Goal: Task Accomplishment & Management: Complete application form

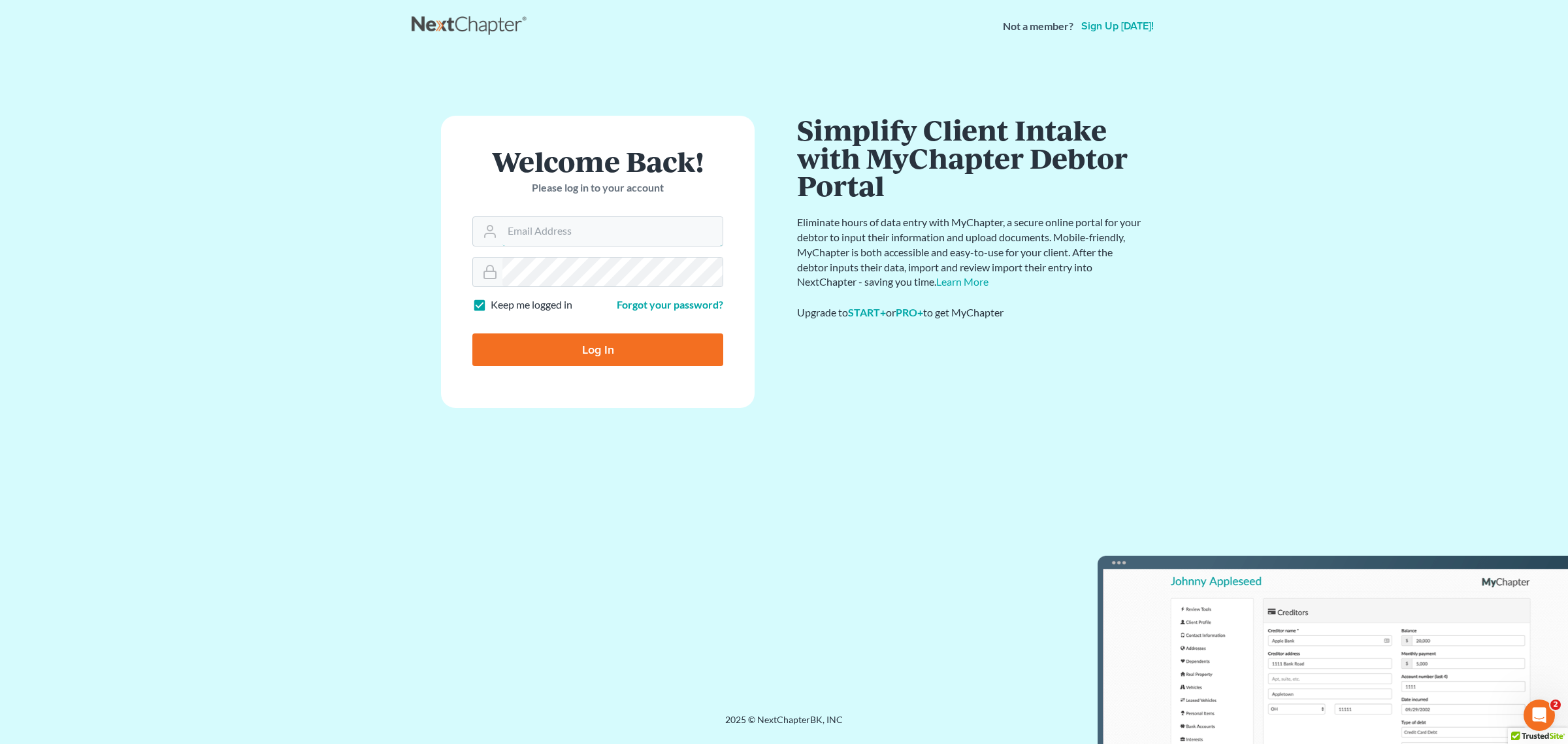
type input "[EMAIL_ADDRESS][DOMAIN_NAME]"
click at [676, 341] on input "Log In" at bounding box center [597, 349] width 251 height 32
type input "Thinking..."
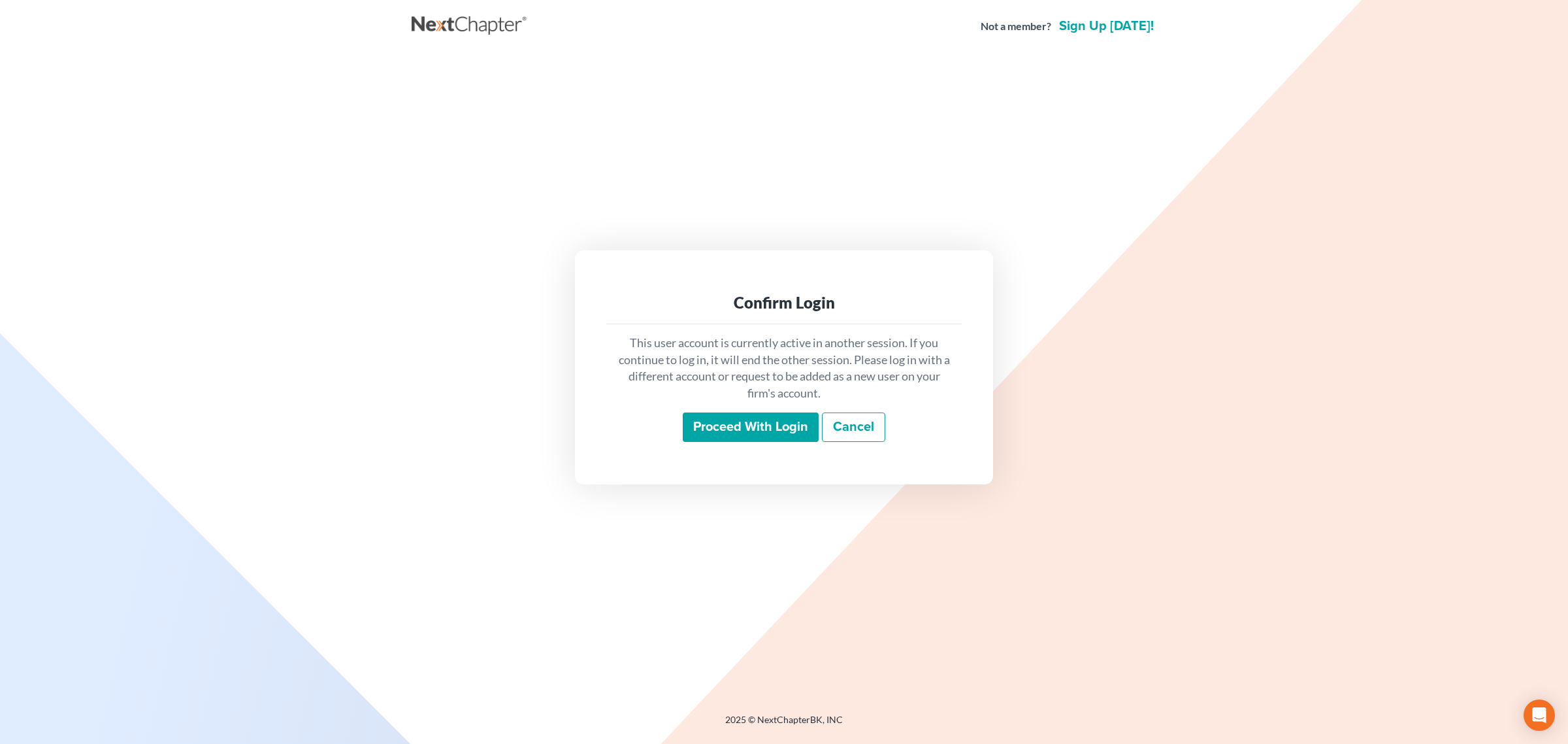
click at [738, 414] on input "Proceed with login" at bounding box center [751, 427] width 136 height 30
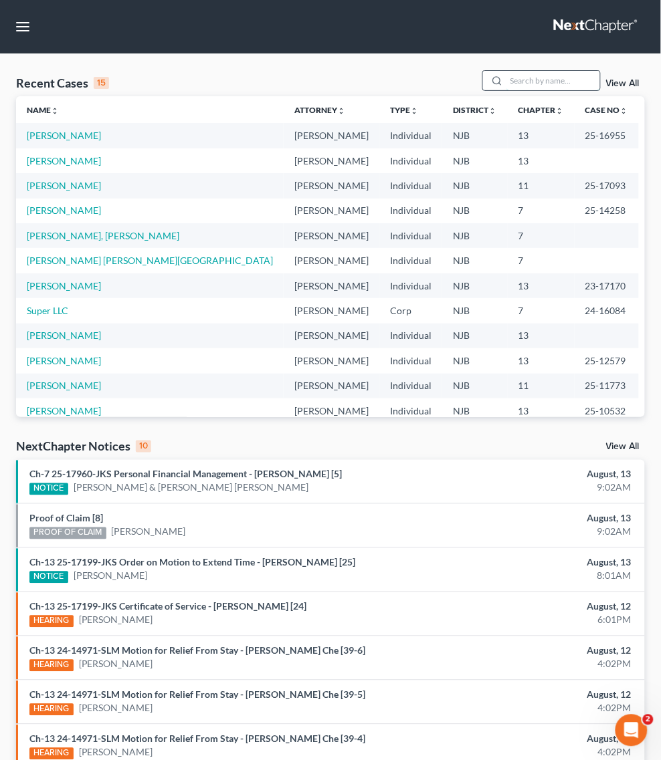
click at [506, 90] on input "search" at bounding box center [553, 80] width 94 height 19
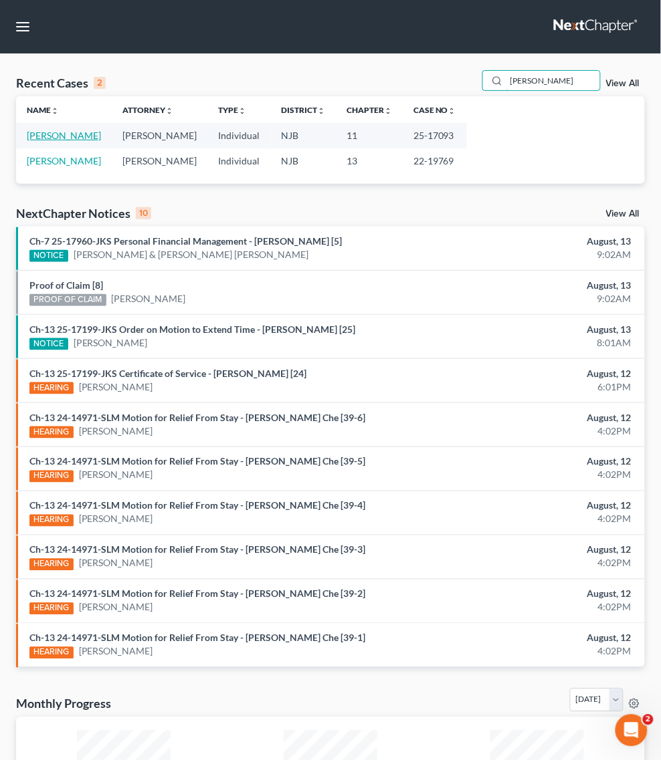
type input "jona"
click at [44, 141] on link "Bombart, Jonathan" at bounding box center [64, 135] width 74 height 11
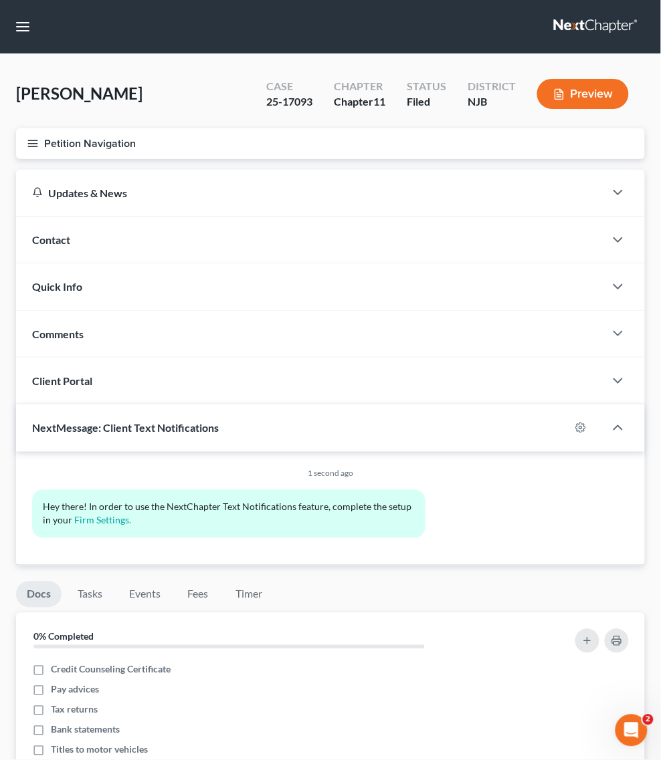
click at [0, 0] on span "Personal Property" at bounding box center [0, 0] width 0 height 0
click at [0, 0] on span "Real Property" at bounding box center [0, 0] width 0 height 0
click at [0, 0] on link "Credit Report" at bounding box center [0, 0] width 0 height 0
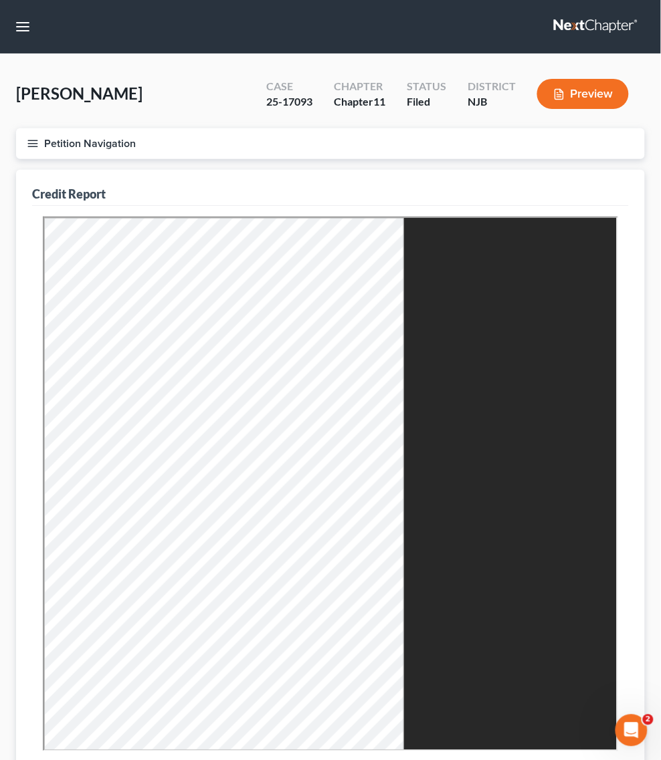
click at [0, 0] on span "Client Profile" at bounding box center [0, 0] width 0 height 0
click at [0, 0] on span "Real Property" at bounding box center [0, 0] width 0 height 0
click at [0, 0] on link "Properties Owned" at bounding box center [0, 0] width 0 height 0
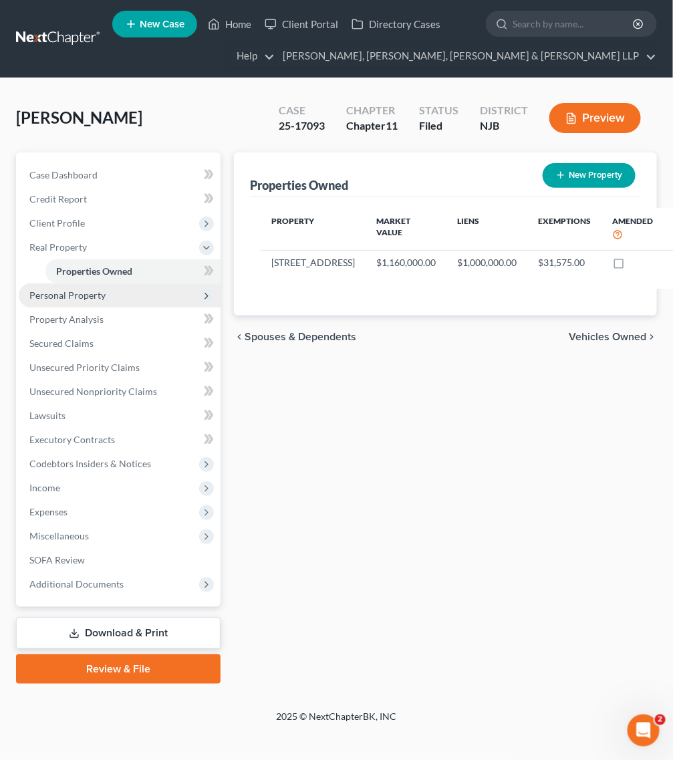
click at [105, 289] on span "Personal Property" at bounding box center [120, 295] width 202 height 24
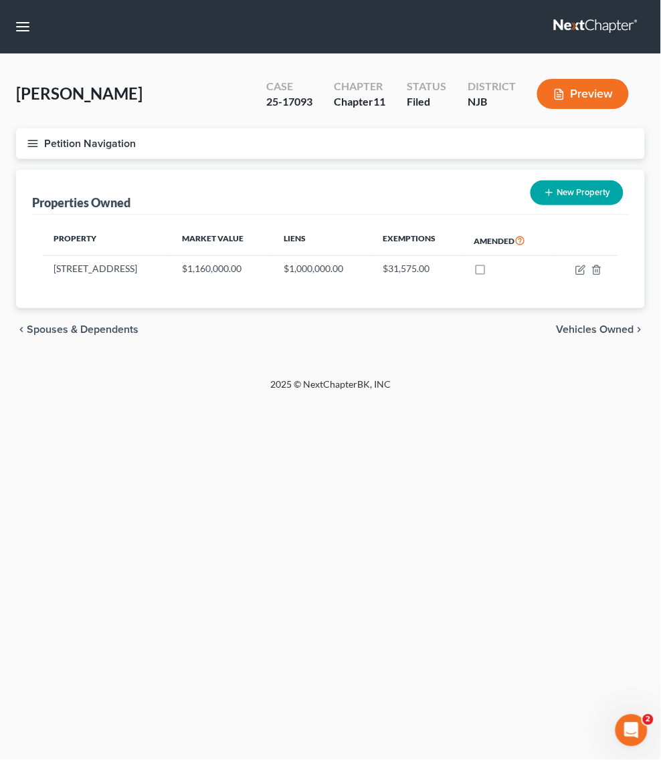
click at [0, 0] on link "Vehicles Owned" at bounding box center [0, 0] width 0 height 0
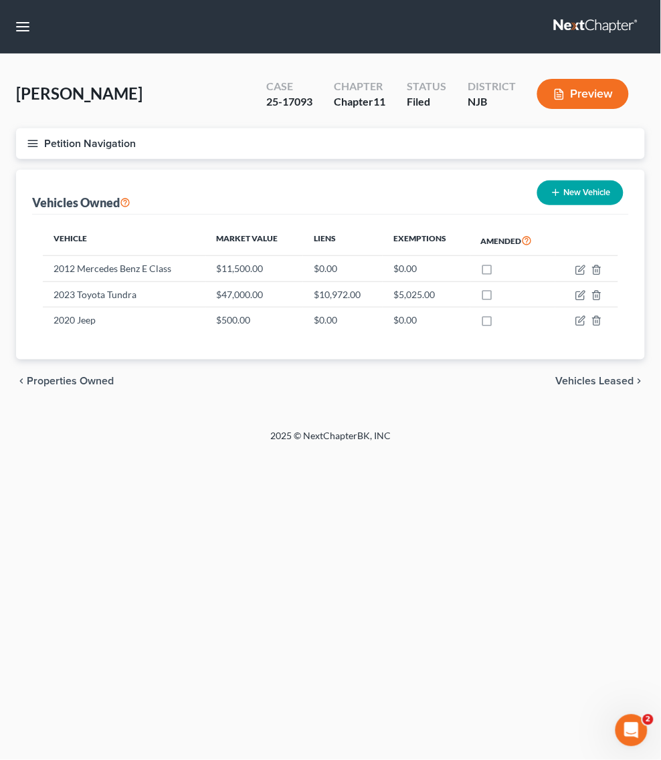
click at [0, 0] on span "Vehicles Leased" at bounding box center [0, 0] width 0 height 0
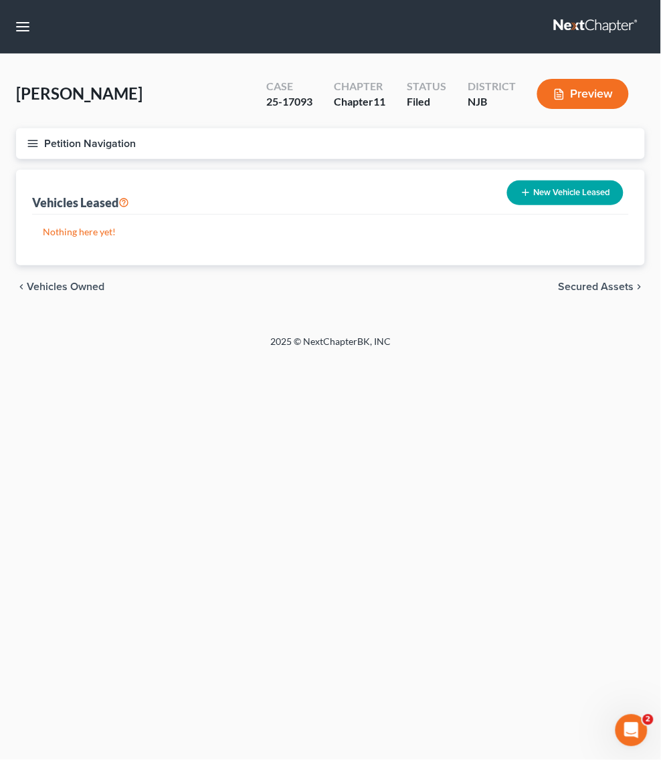
click at [0, 0] on link "Secured Assets" at bounding box center [0, 0] width 0 height 0
click at [0, 0] on link "Personal Items" at bounding box center [0, 0] width 0 height 0
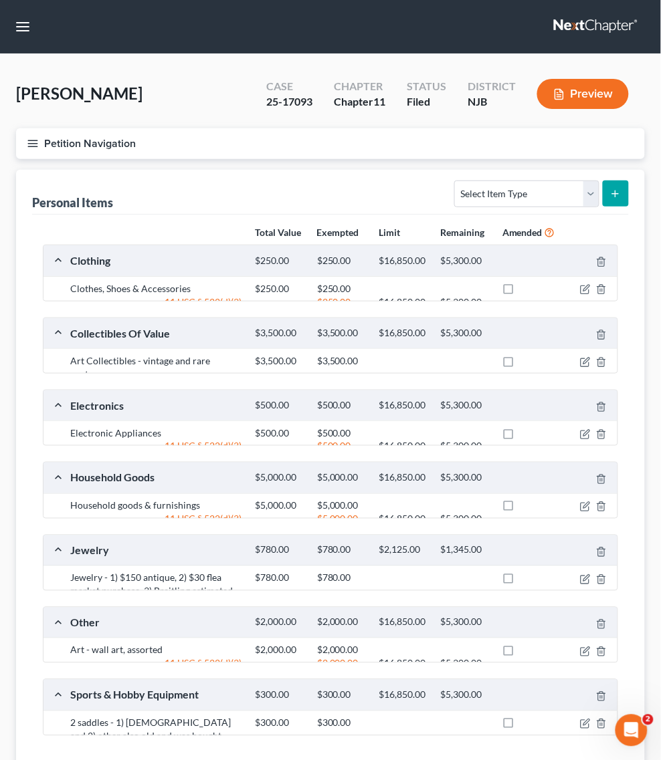
click at [0, 0] on link "Money and Accounts" at bounding box center [0, 0] width 0 height 0
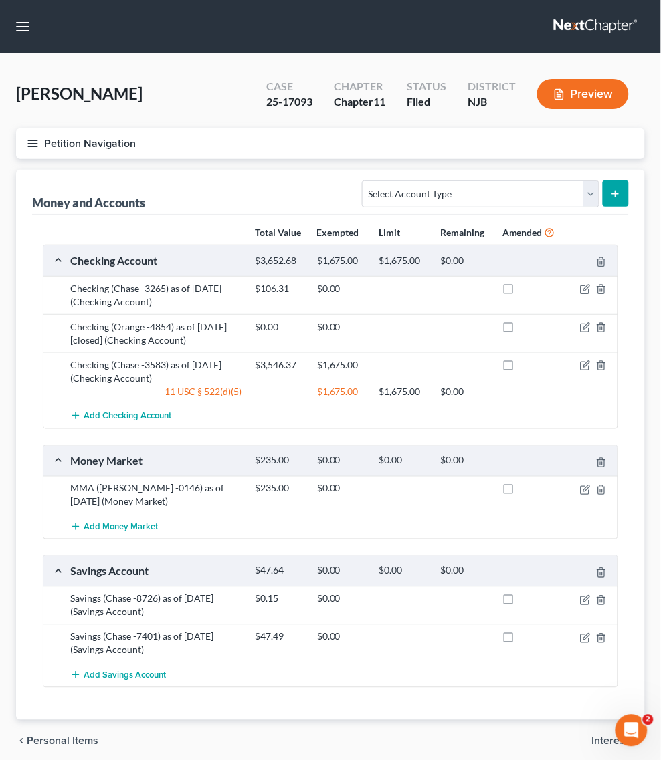
click at [0, 0] on link "Credit Report" at bounding box center [0, 0] width 0 height 0
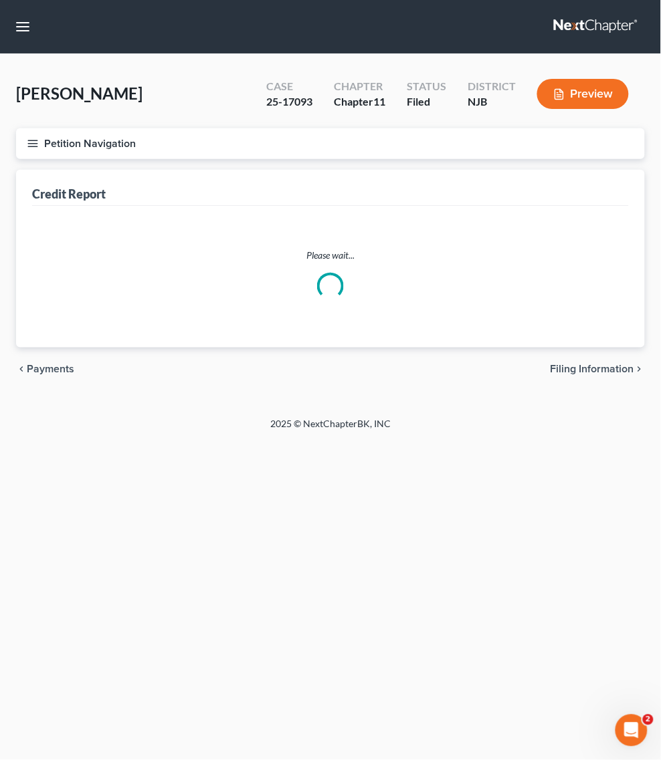
click at [0, 0] on link "Case Dashboard" at bounding box center [0, 0] width 0 height 0
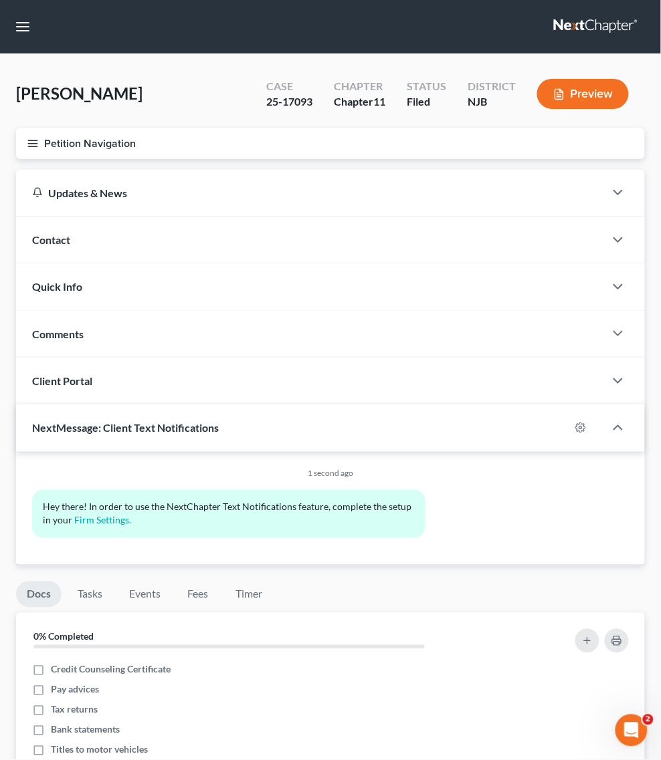
click at [535, 242] on div "Contact" at bounding box center [310, 240] width 588 height 46
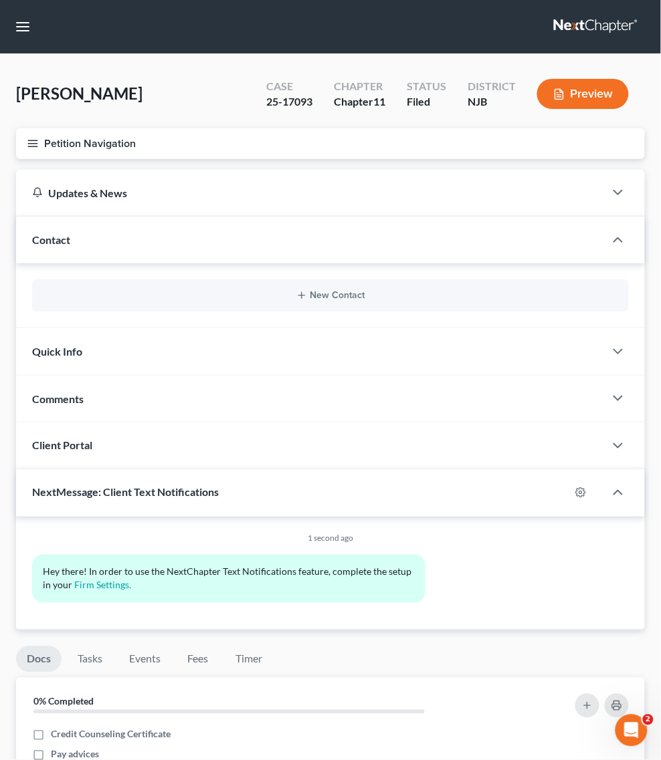
click at [0, 0] on span "Real Property" at bounding box center [0, 0] width 0 height 0
click at [0, 0] on link "Credit Report" at bounding box center [0, 0] width 0 height 0
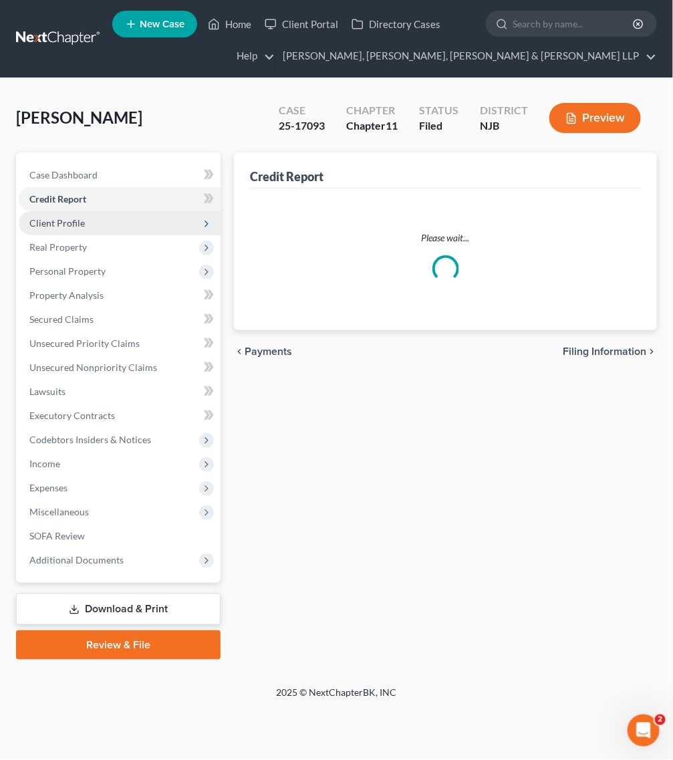
click at [128, 221] on span "Client Profile" at bounding box center [120, 223] width 202 height 24
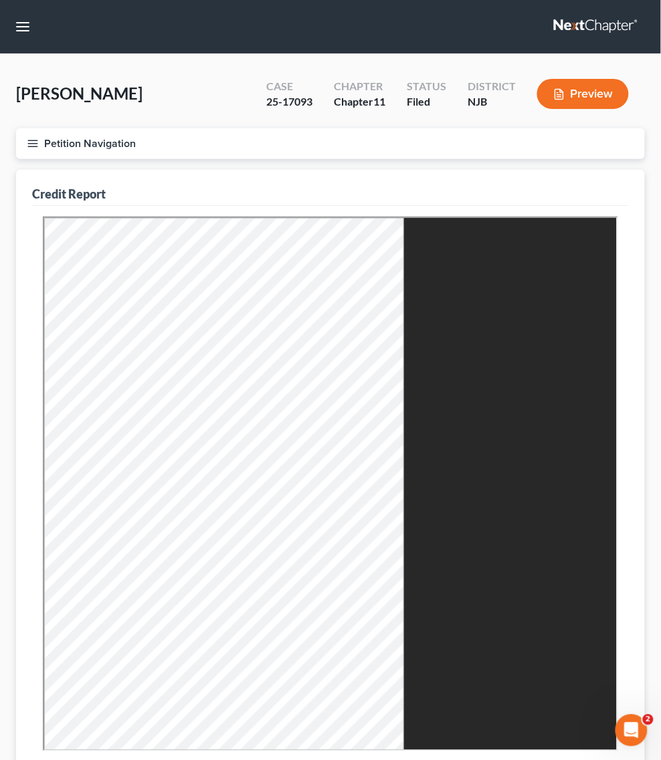
click at [0, 0] on link "Filing Information" at bounding box center [0, 0] width 0 height 0
select select "0"
select select "3"
select select "0"
select select "1"
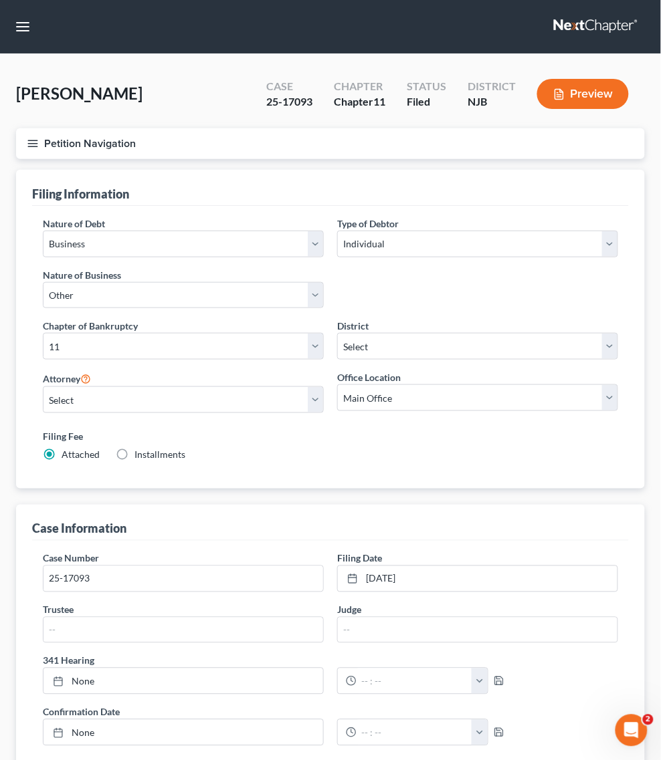
click at [0, 0] on link "Debtor Profile" at bounding box center [0, 0] width 0 height 0
select select "3"
select select "0"
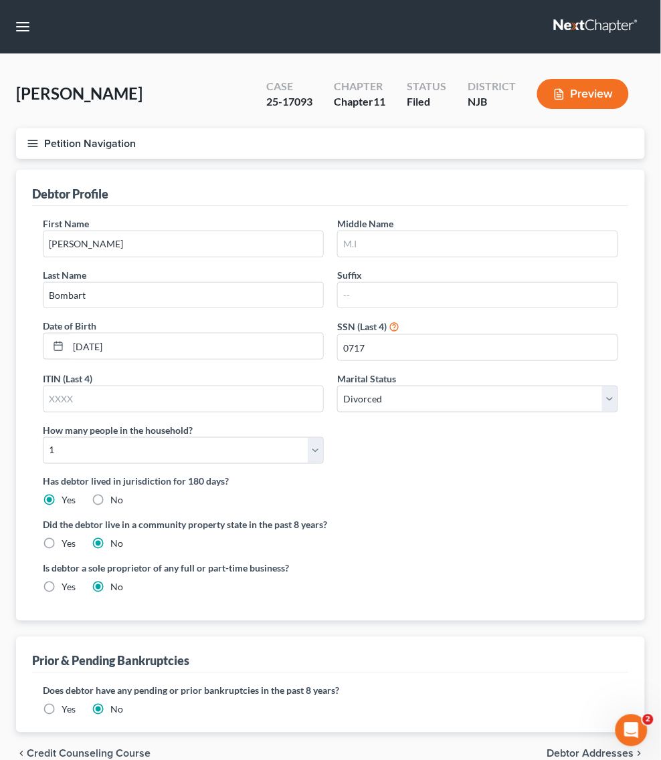
radio input "true"
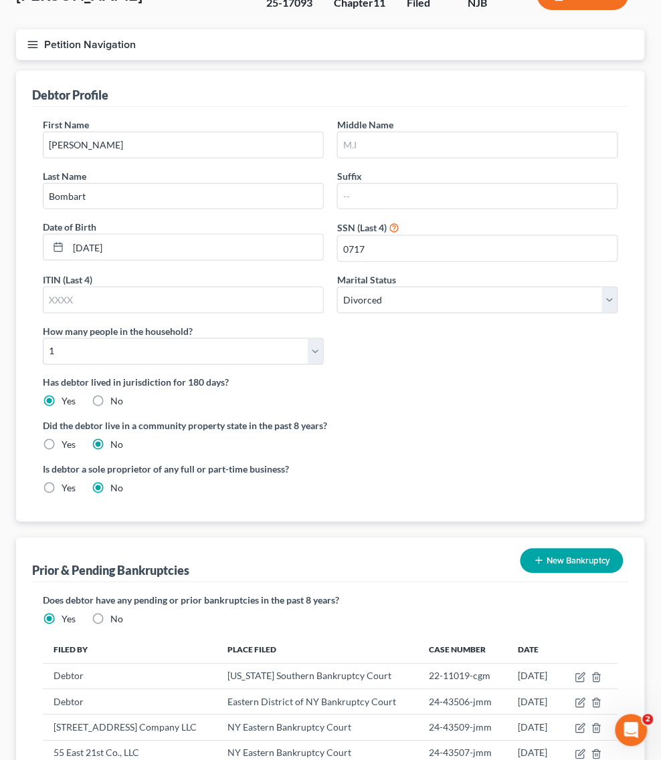
scroll to position [72, 0]
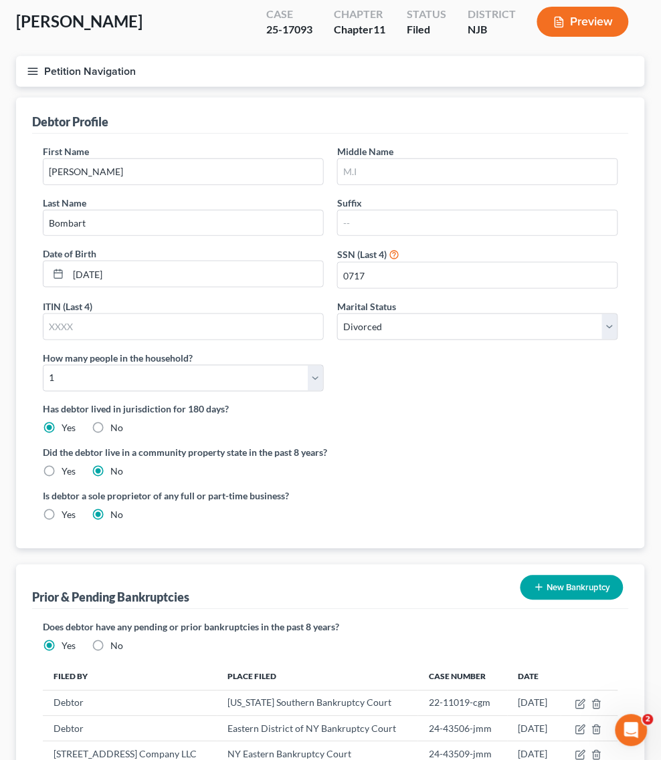
click at [0, 0] on link "Debtor Addresses" at bounding box center [0, 0] width 0 height 0
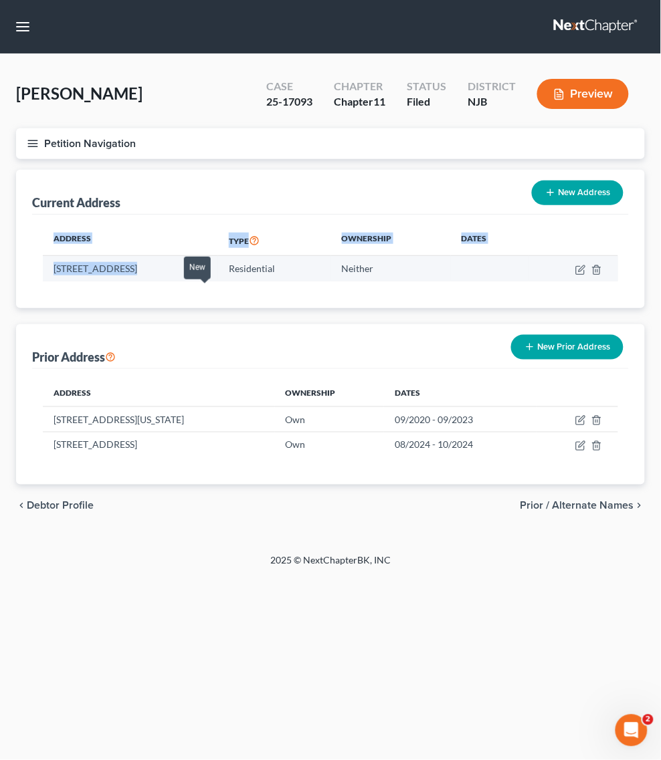
drag, startPoint x: 350, startPoint y: 312, endPoint x: 264, endPoint y: 303, distance: 86.0
click at [218, 281] on td "[STREET_ADDRESS]" at bounding box center [130, 268] width 175 height 25
drag, startPoint x: 266, startPoint y: 318, endPoint x: 338, endPoint y: 313, distance: 72.4
click at [218, 281] on td "[STREET_ADDRESS]" at bounding box center [130, 268] width 175 height 25
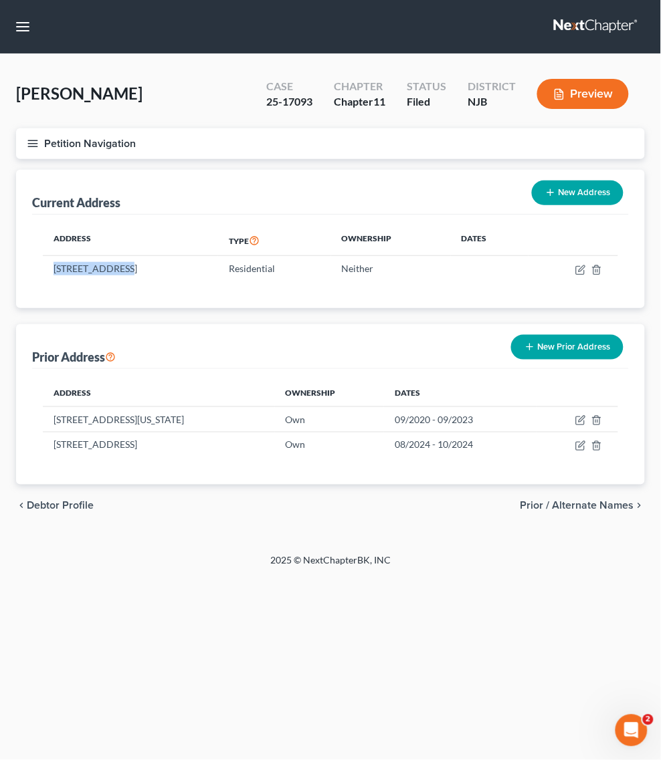
copy td "[STREET_ADDRESS]"
drag, startPoint x: 266, startPoint y: 239, endPoint x: 316, endPoint y: 241, distance: 50.2
click at [218, 256] on td "[STREET_ADDRESS]" at bounding box center [130, 268] width 175 height 25
copy td "[GEOGRAPHIC_DATA]"
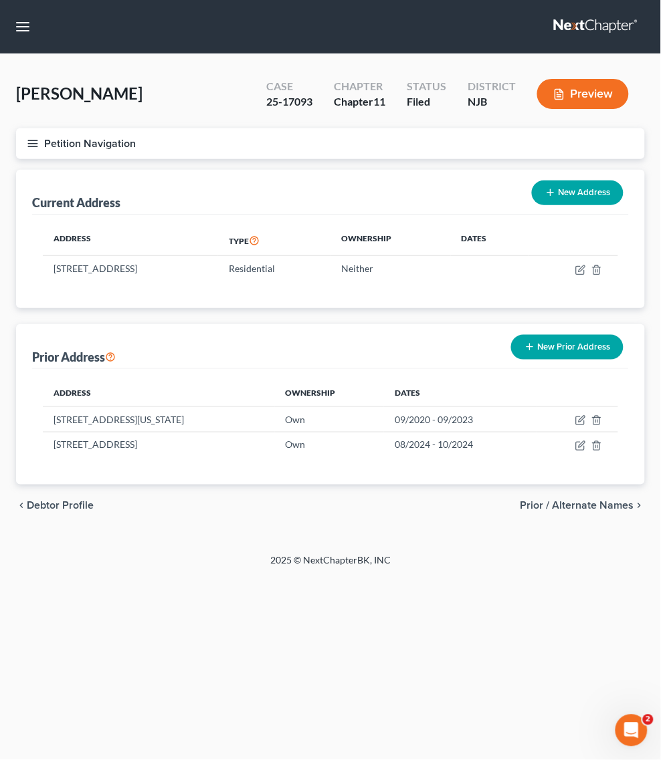
click at [313, 251] on div "Address Type Ownership Dates 38 Woodens Lane, Lambertville, NJ 08530 Residentia…" at bounding box center [330, 262] width 596 height 94
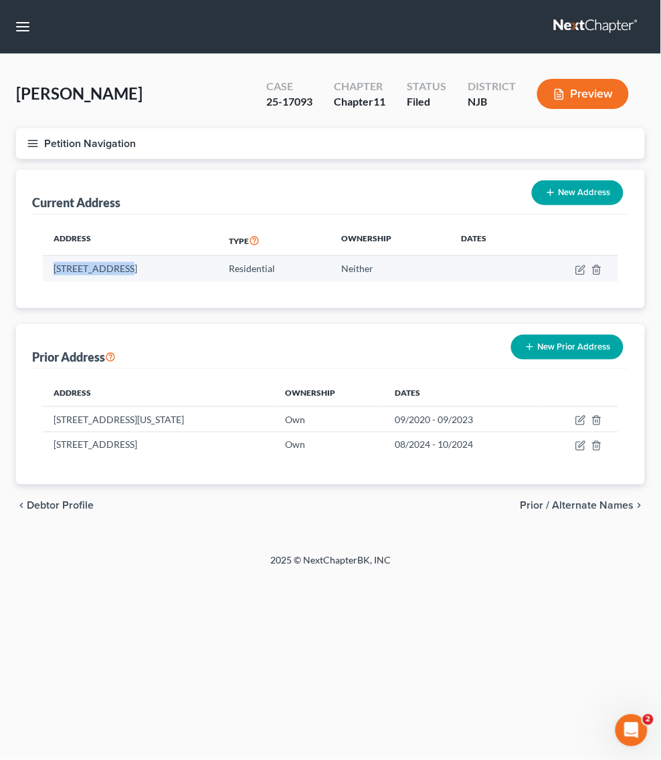
drag, startPoint x: 341, startPoint y: 222, endPoint x: 257, endPoint y: 209, distance: 84.6
click at [218, 256] on td "[STREET_ADDRESS]" at bounding box center [130, 268] width 175 height 25
copy td "[STREET_ADDRESS]"
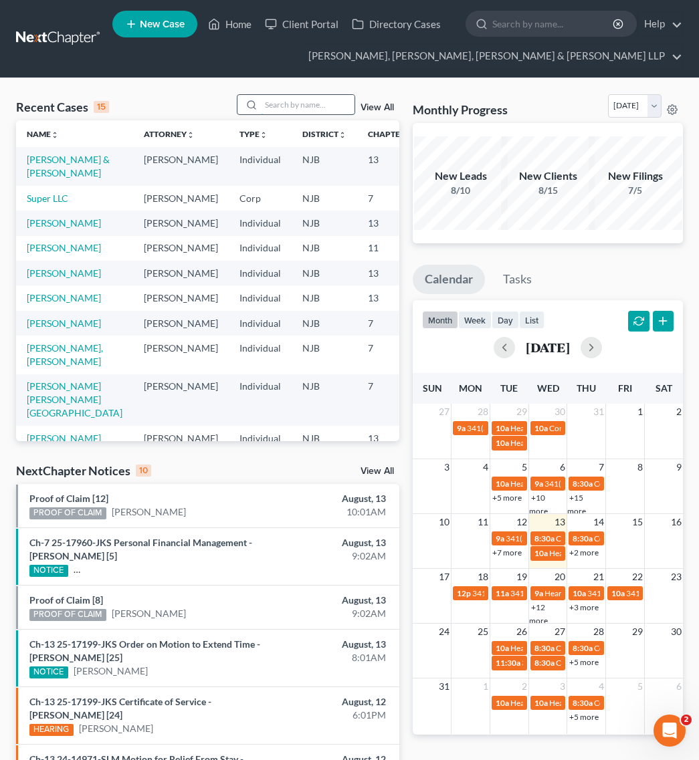
click at [268, 101] on input "search" at bounding box center [308, 104] width 94 height 19
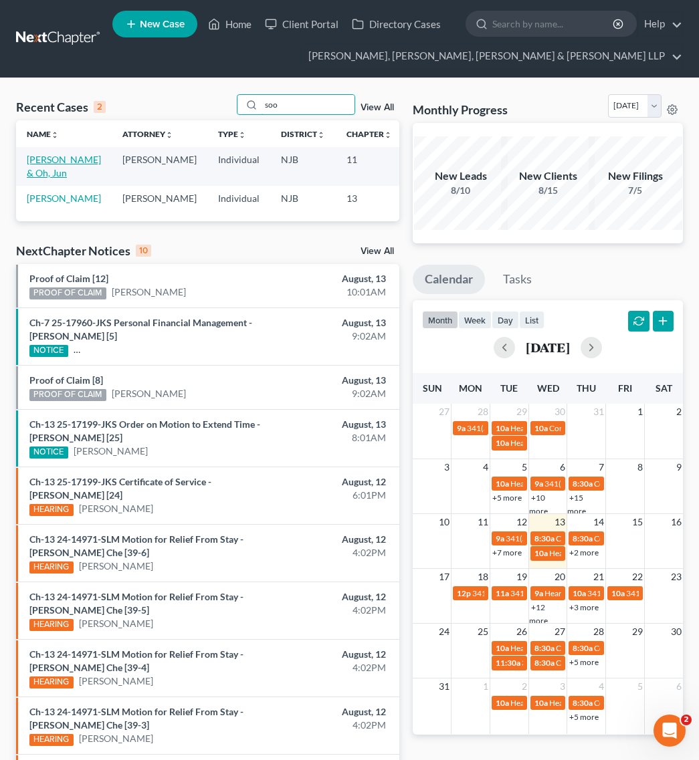
type input "soo"
click at [45, 159] on link "[PERSON_NAME] & Oh, Jun" at bounding box center [64, 166] width 74 height 25
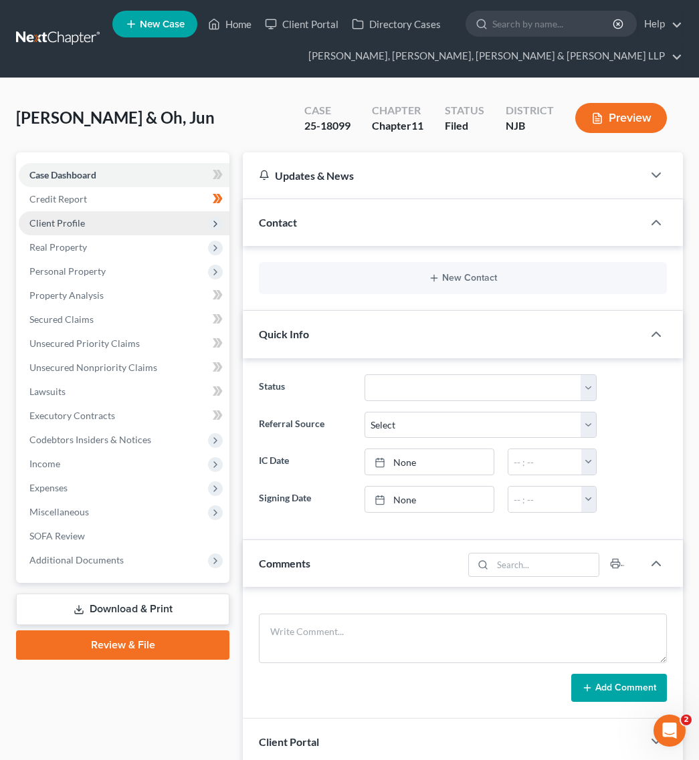
click at [98, 226] on span "Client Profile" at bounding box center [124, 223] width 211 height 24
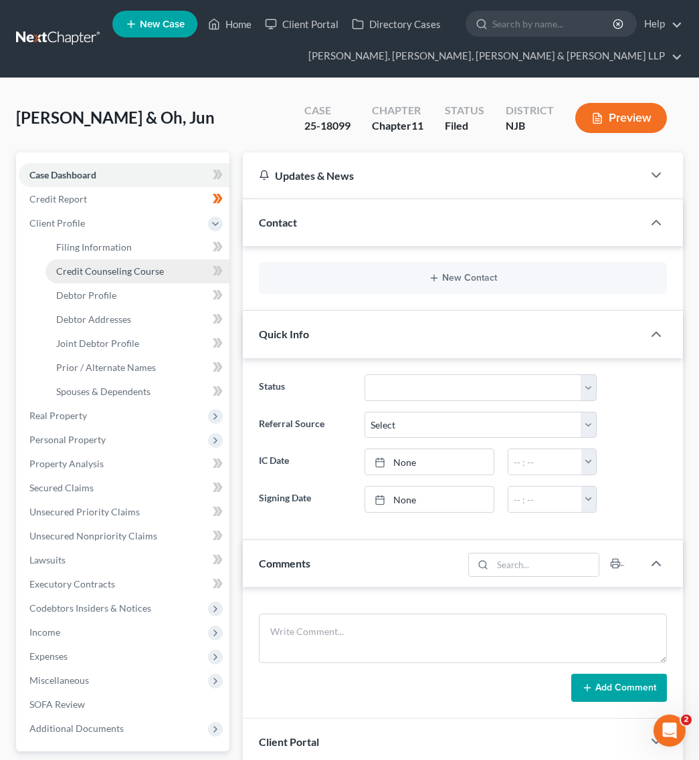
click at [119, 281] on link "Credit Counseling Course" at bounding box center [137, 271] width 184 height 24
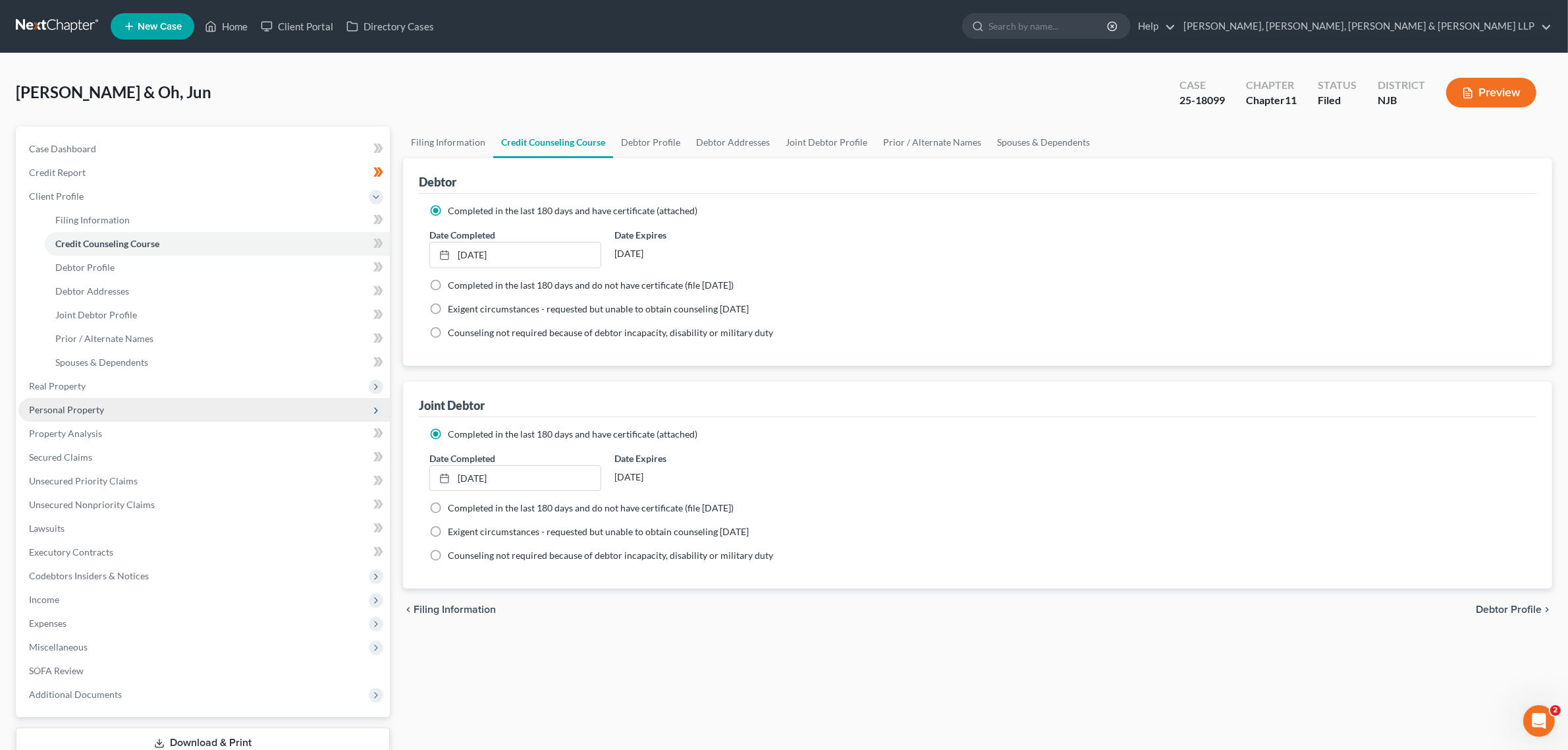
click at [136, 402] on span "Personal Property" at bounding box center [204, 410] width 371 height 24
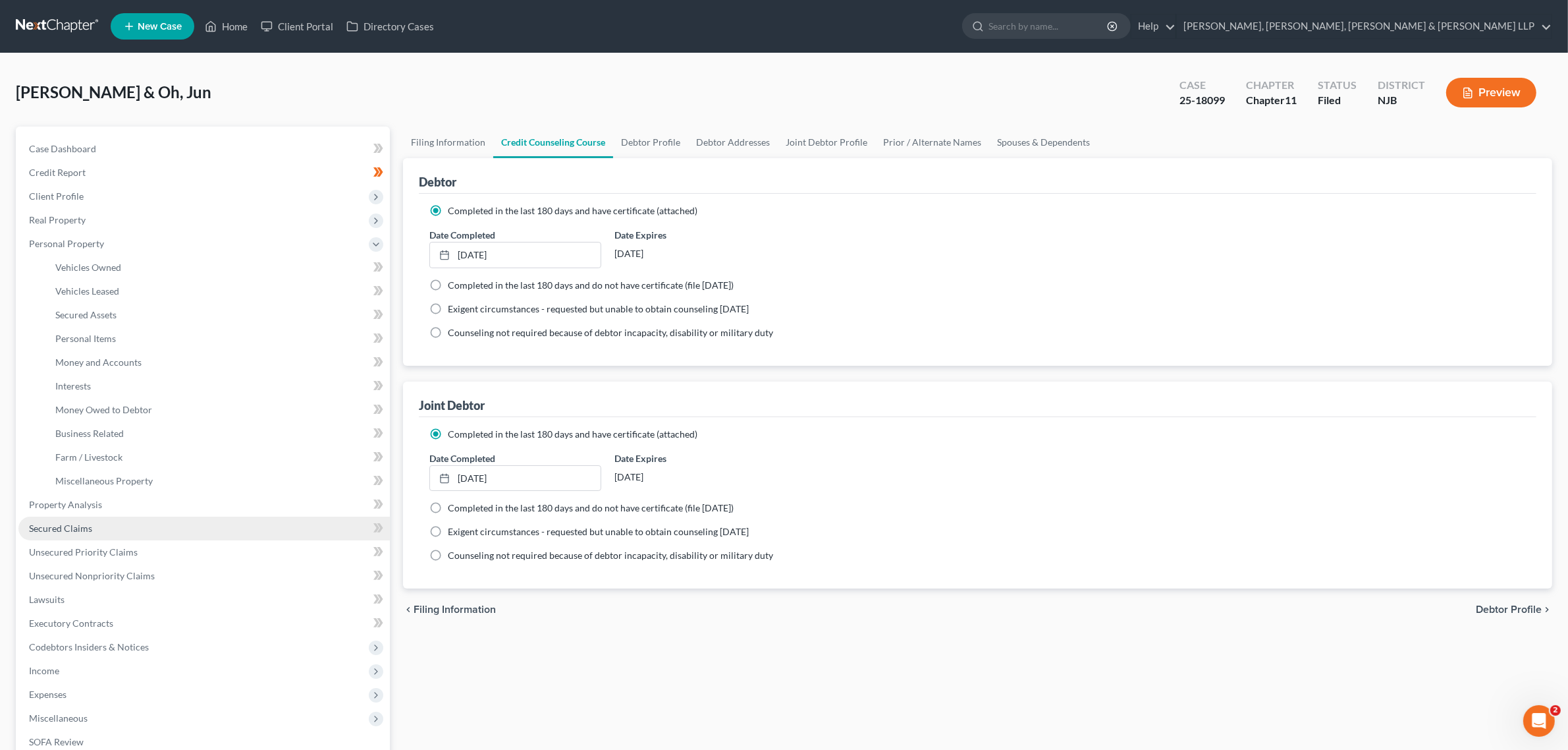
click at [159, 529] on link "Secured Claims" at bounding box center [204, 528] width 371 height 24
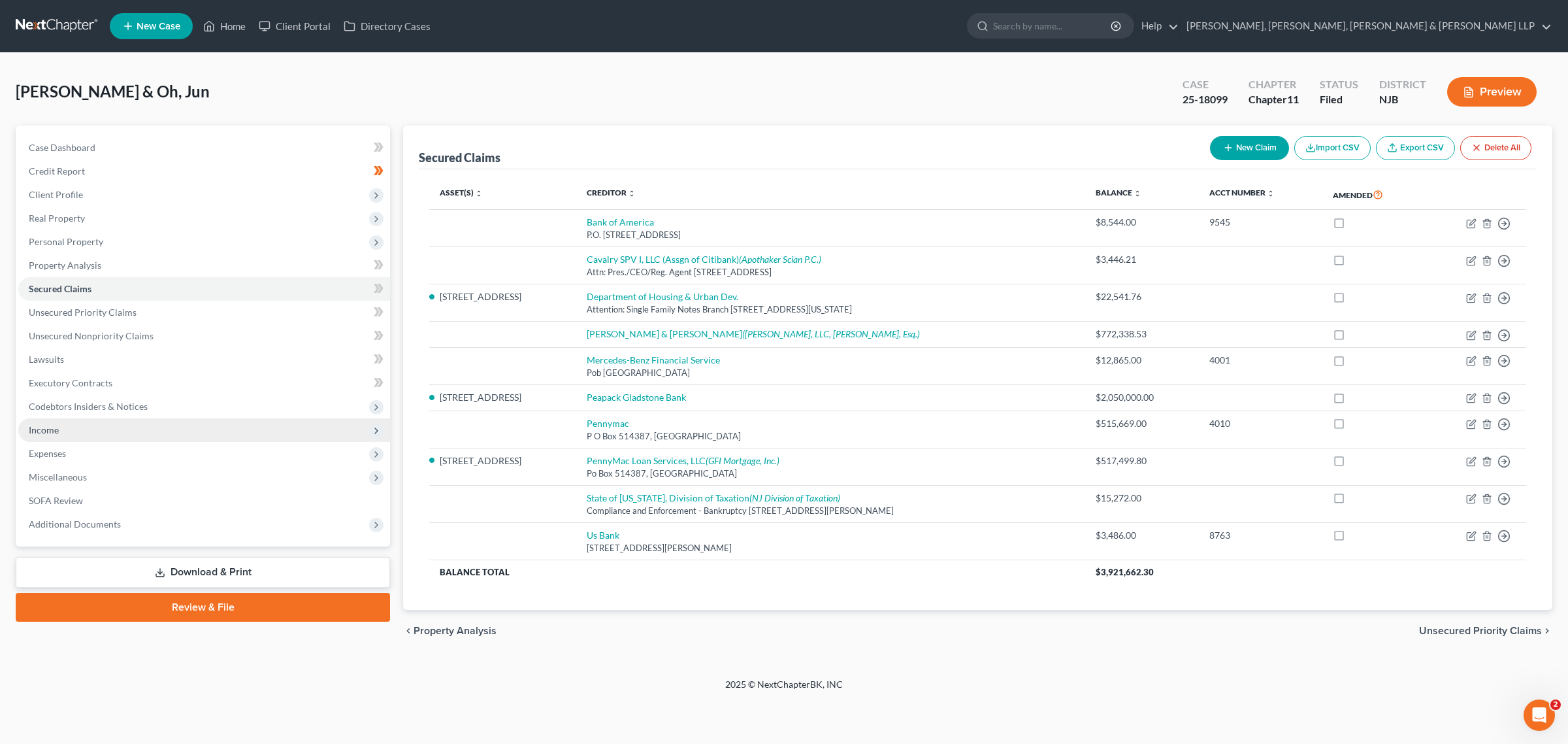
click at [152, 421] on span "Income" at bounding box center [204, 430] width 371 height 23
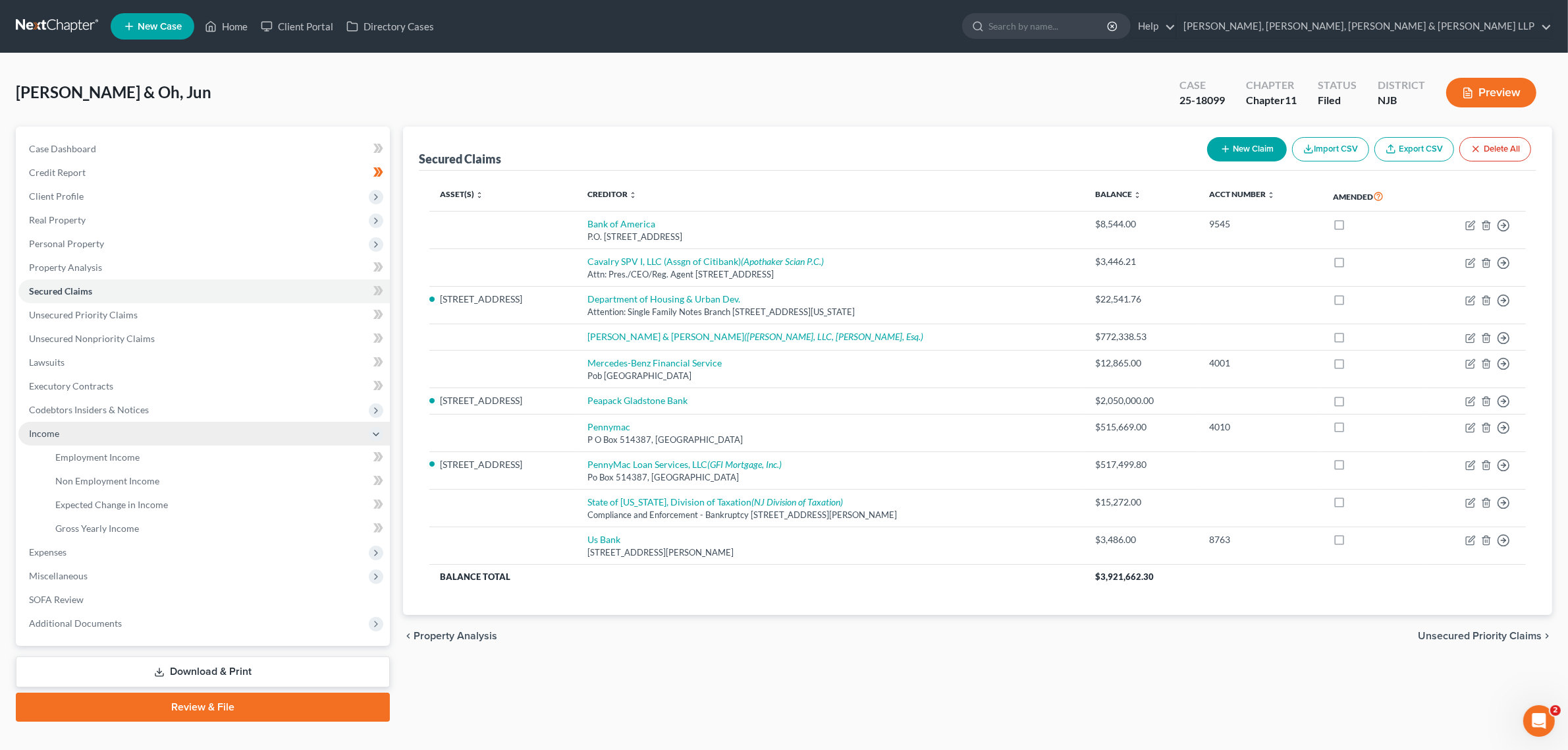
click at [150, 435] on span "Income" at bounding box center [204, 434] width 371 height 24
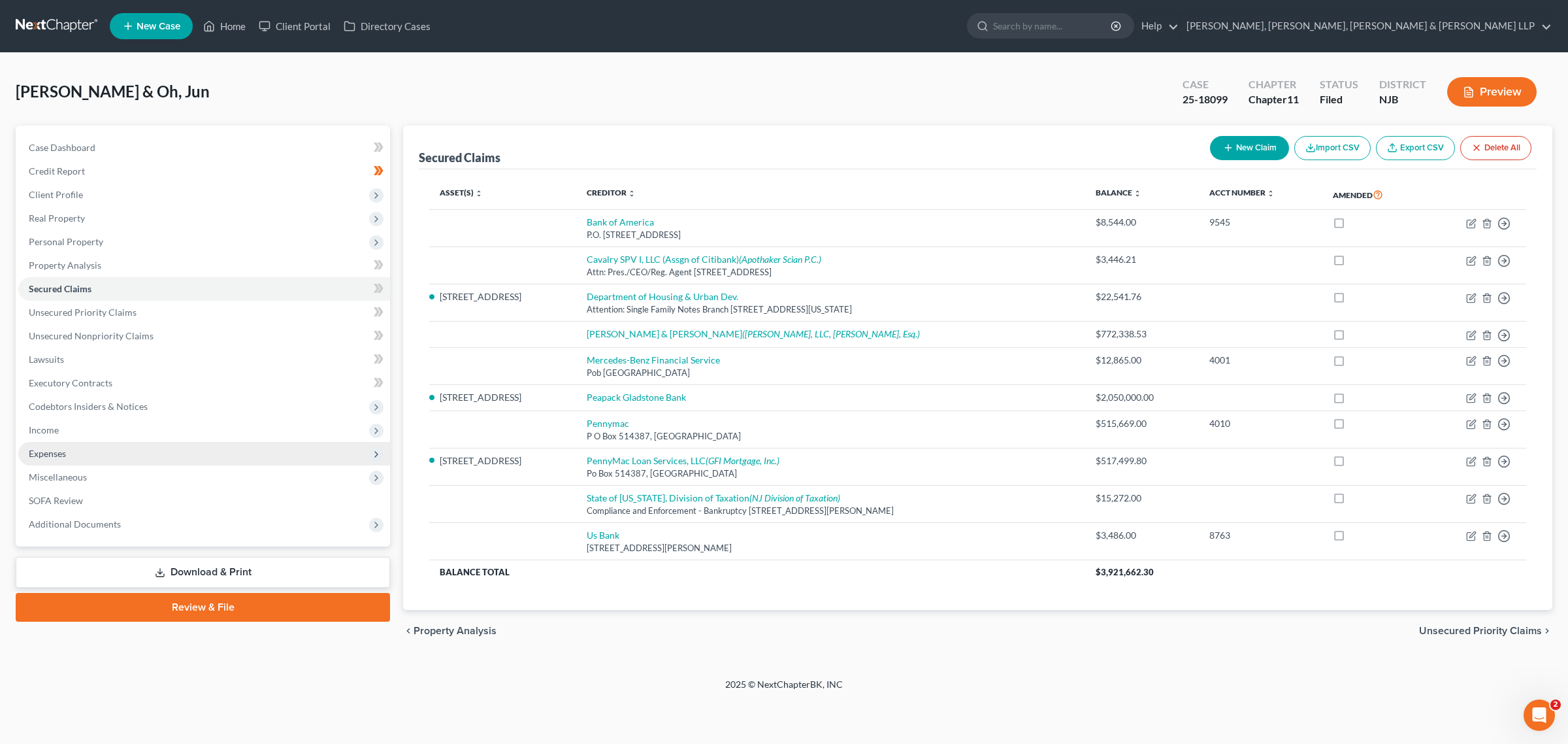
click at [149, 442] on span "Expenses" at bounding box center [204, 454] width 371 height 23
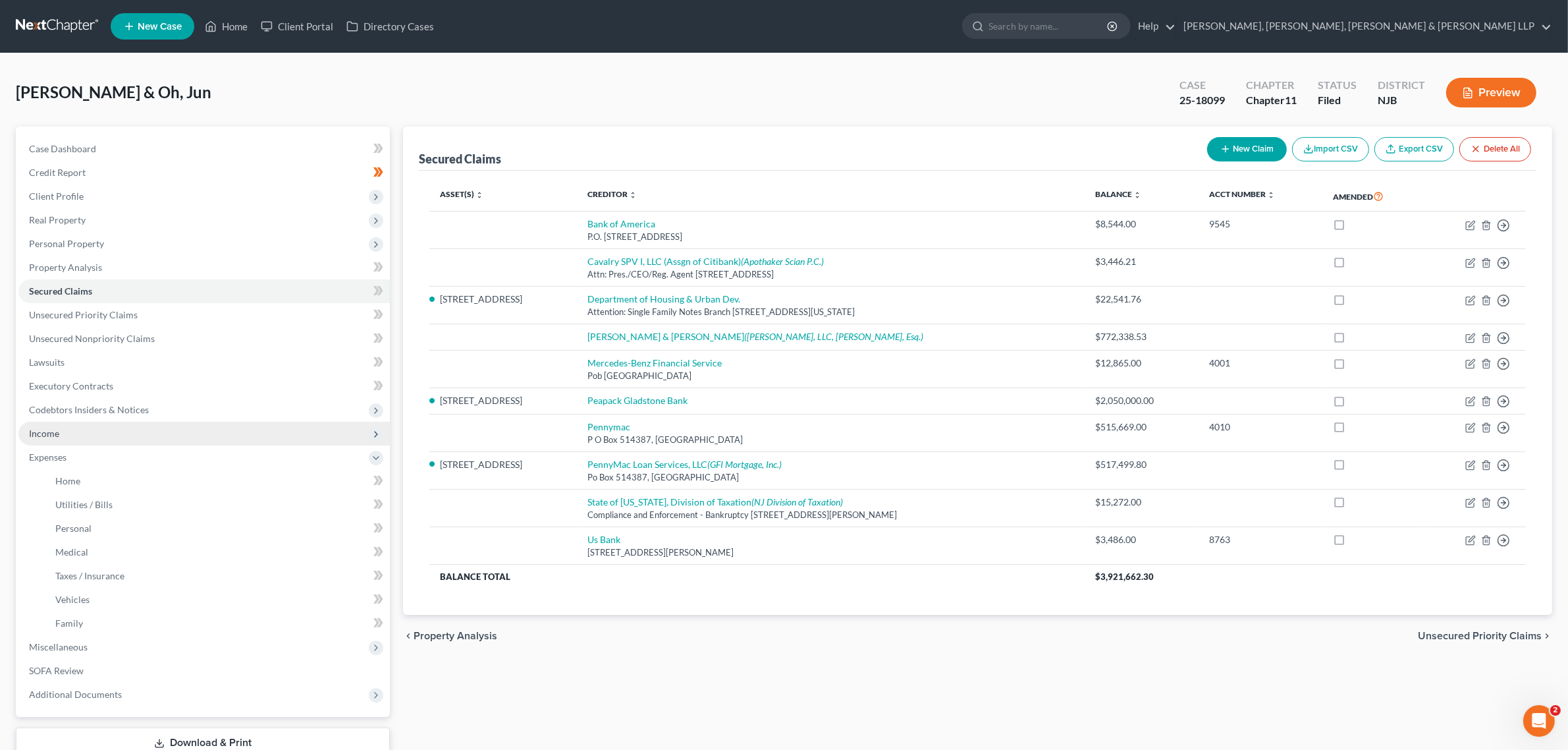
click at [150, 442] on span "Income" at bounding box center [204, 434] width 371 height 24
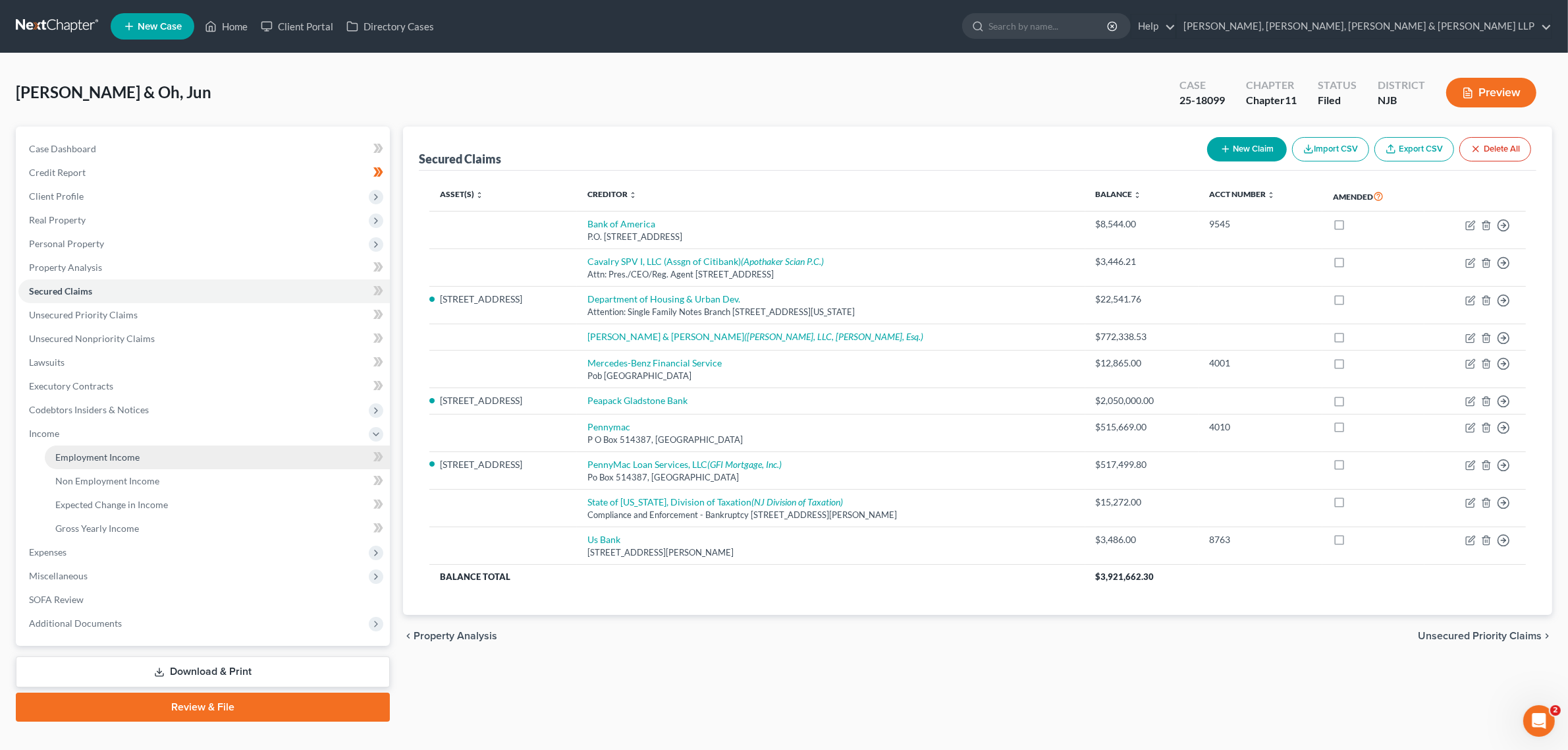
click at [147, 461] on link "Employment Income" at bounding box center [217, 457] width 345 height 24
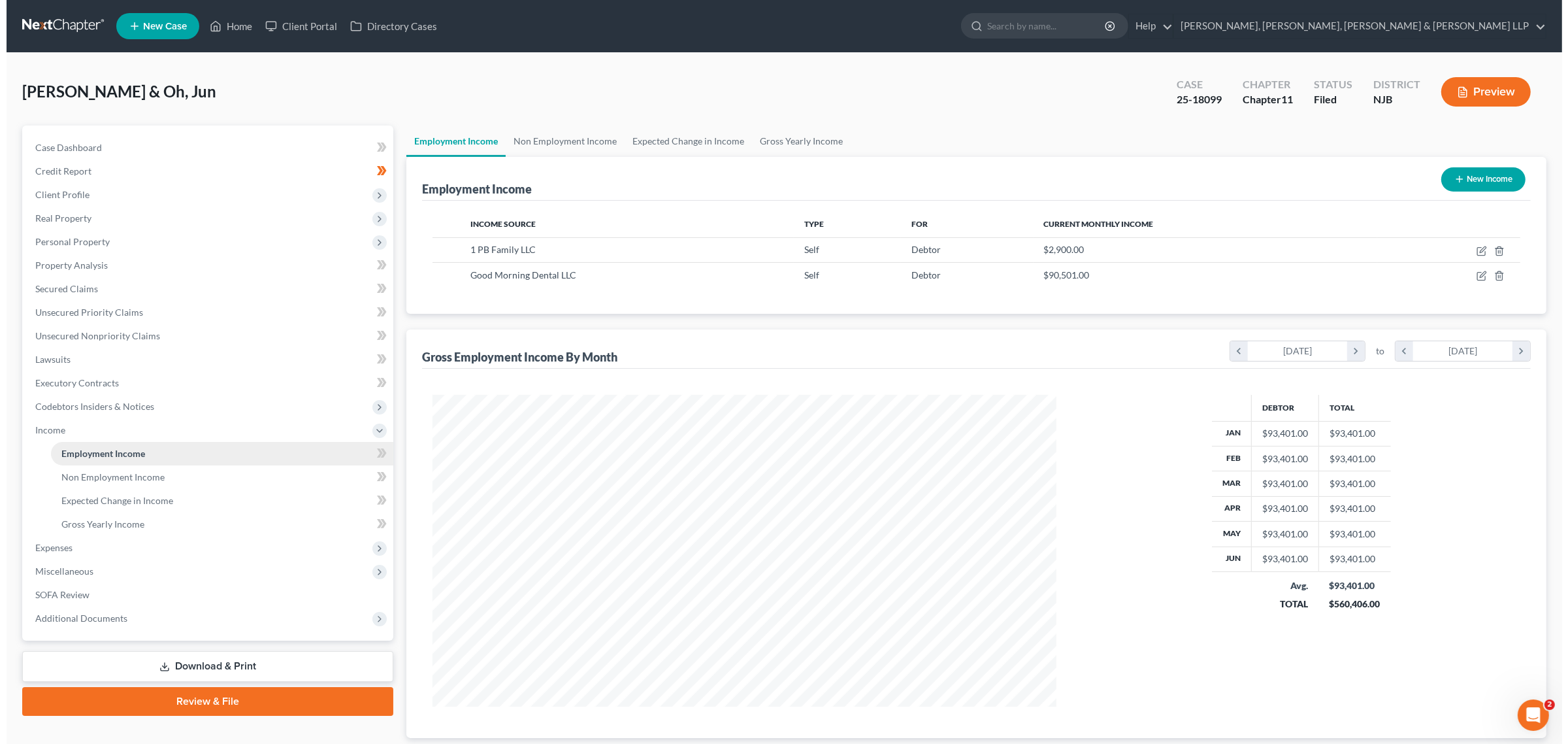
scroll to position [311, 649]
click at [694, 275] on icon "button" at bounding box center [1477, 275] width 6 height 6
select select "1"
select select "0"
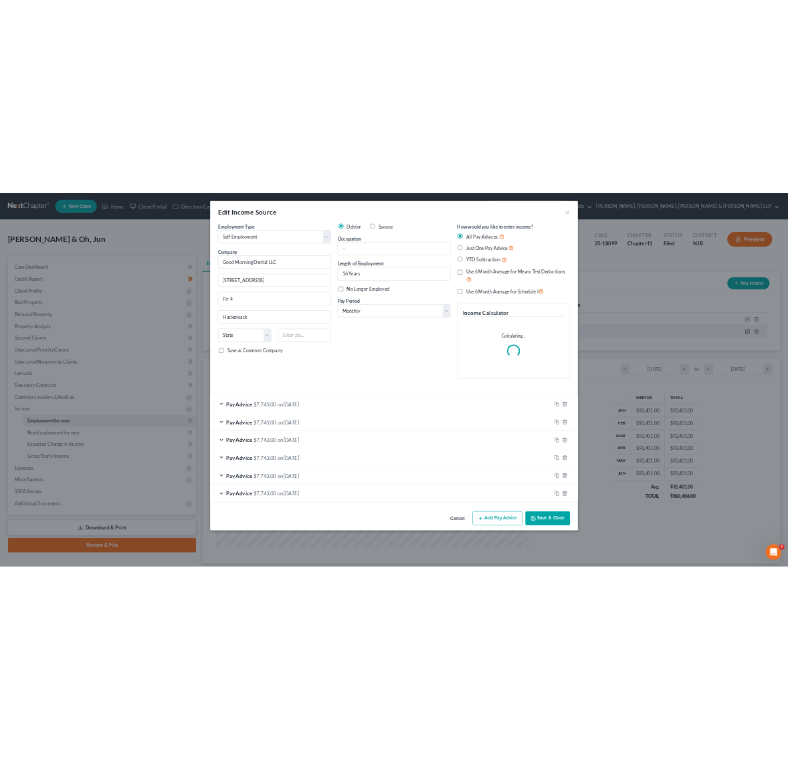
scroll to position [322, 670]
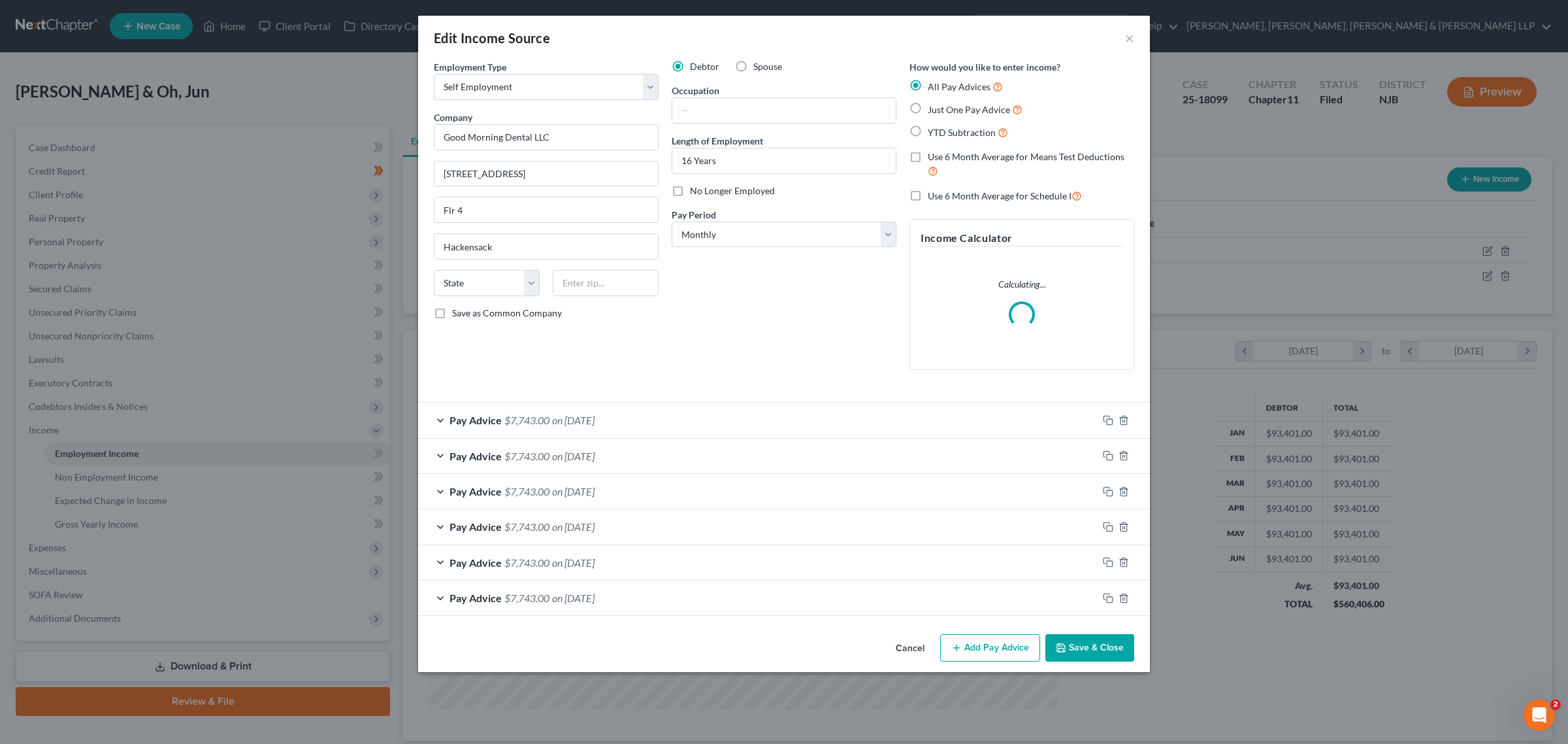
click at [622, 428] on div "Pay Advice $7,743.00 on 06/30/2025" at bounding box center [758, 419] width 679 height 34
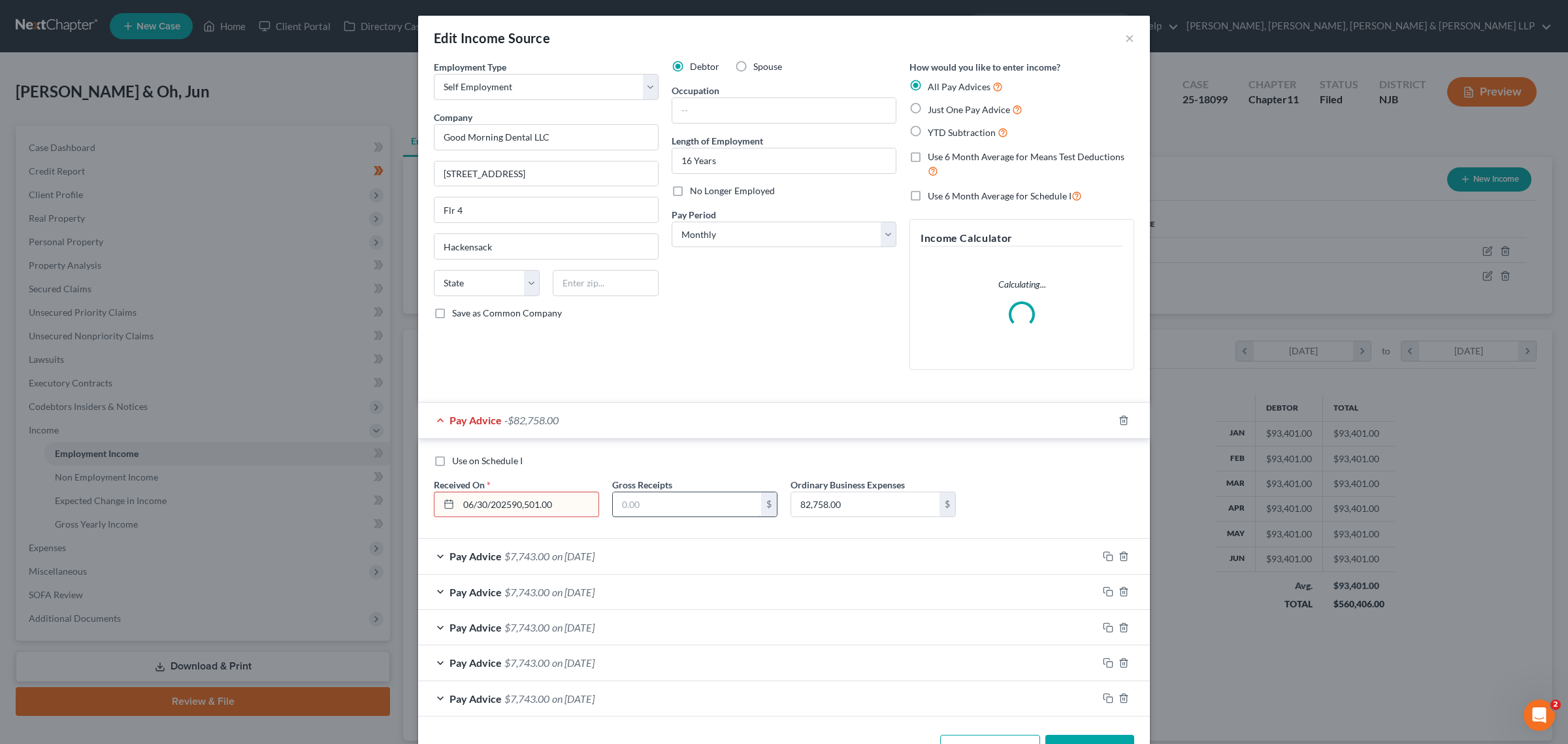
type input "06/30/2025"
type input "90,501.00"
click at [664, 467] on div "Use on Schedule I" at bounding box center [784, 460] width 701 height 13
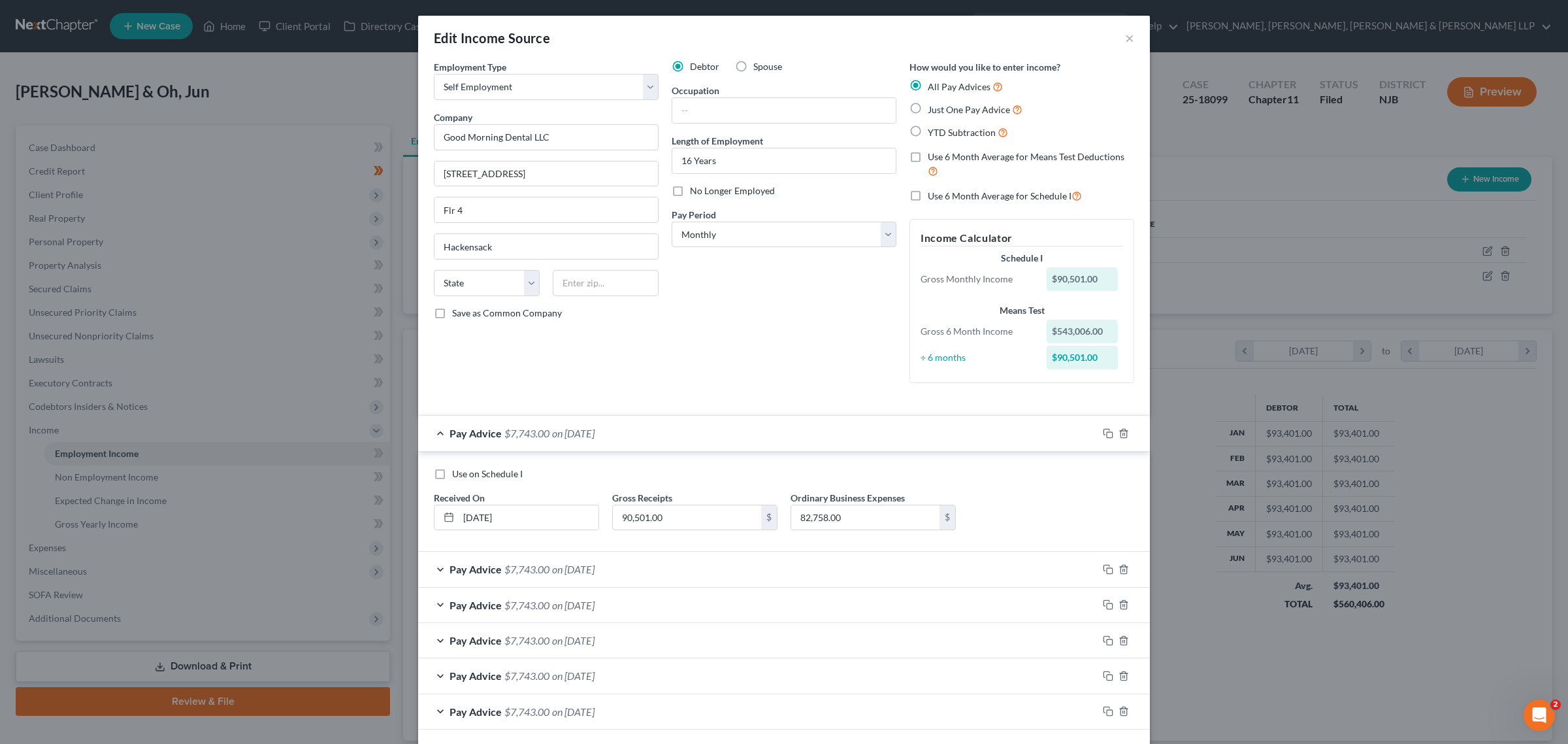
click at [694, 143] on div "Edit Income Source × Employment Type * Select Full or Part Time Employment Self…" at bounding box center [784, 372] width 1568 height 744
drag, startPoint x: 1117, startPoint y: 34, endPoint x: 1105, endPoint y: 31, distance: 12.4
click at [694, 33] on div "Edit Income Source ×" at bounding box center [784, 37] width 732 height 44
click at [694, 37] on button "×" at bounding box center [1129, 38] width 9 height 16
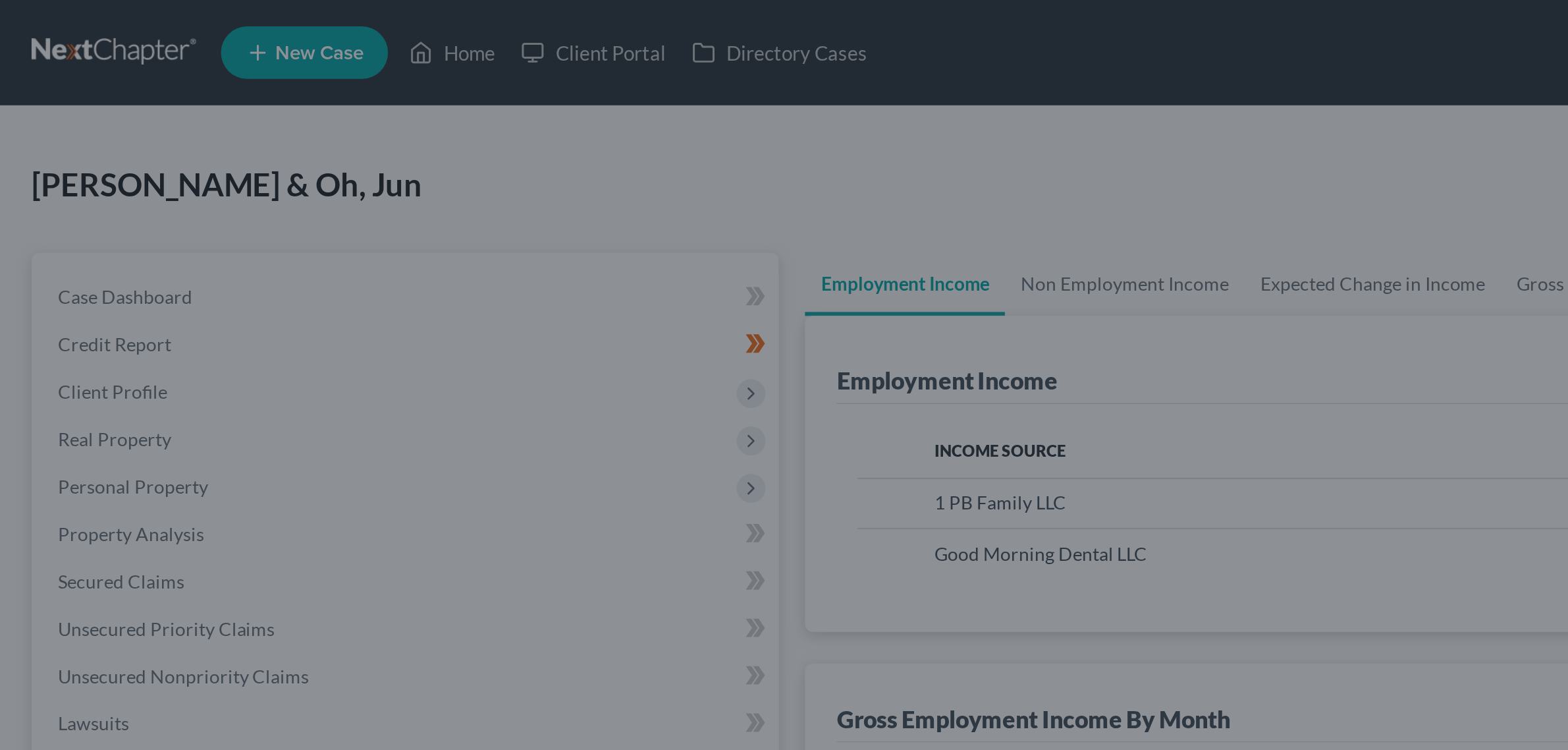
scroll to position [658644, 657982]
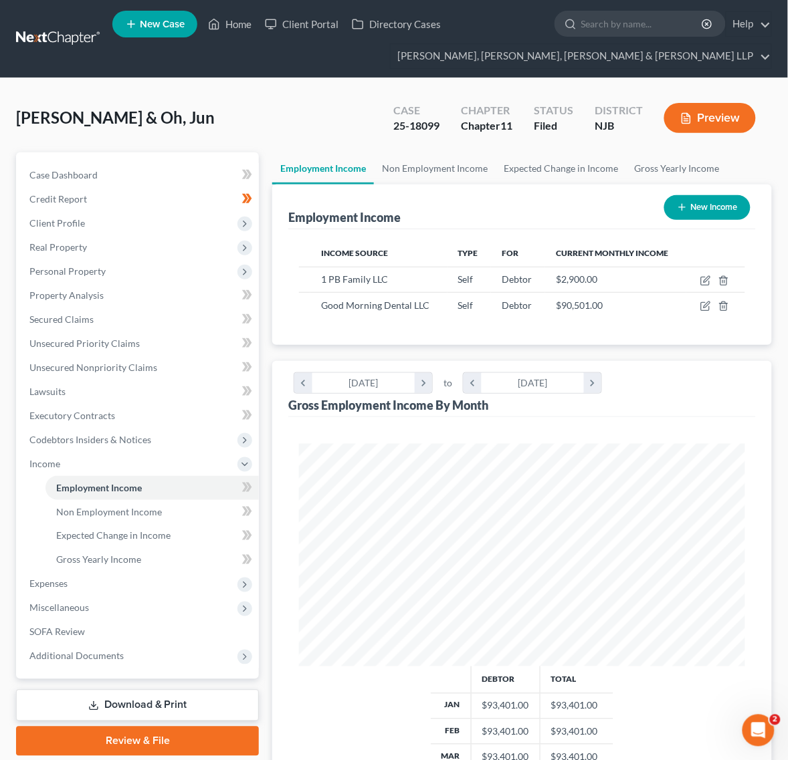
click at [211, 118] on div "Kang, Soo & Oh, Jun Upgraded Case 25-18099 Chapter Chapter 11 Status Filed Dist…" at bounding box center [393, 123] width 755 height 58
drag, startPoint x: 352, startPoint y: 142, endPoint x: 294, endPoint y: 136, distance: 57.8
click at [352, 142] on div "Kang, Soo & Oh, Jun Upgraded Case 25-18099 Chapter Chapter 11 Status Filed Dist…" at bounding box center [393, 123] width 755 height 58
drag, startPoint x: 304, startPoint y: 106, endPoint x: 338, endPoint y: 99, distance: 34.1
click at [309, 105] on div "Kang, Soo & Oh, Jun Upgraded Case 25-18099 Chapter Chapter 11 Status Filed Dist…" at bounding box center [393, 123] width 755 height 58
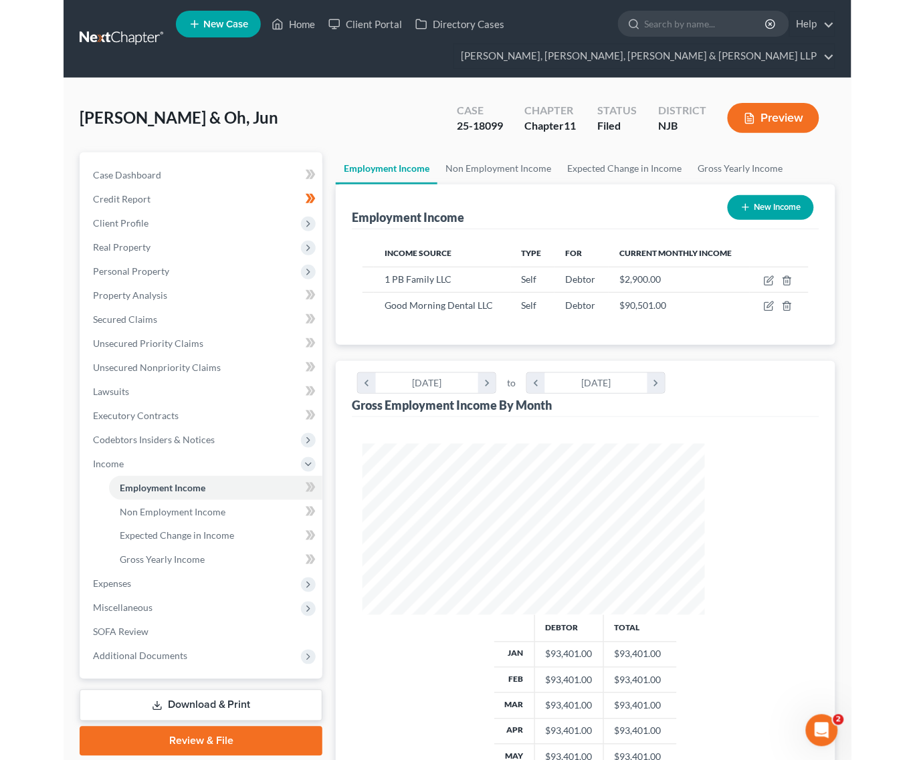
scroll to position [241, 369]
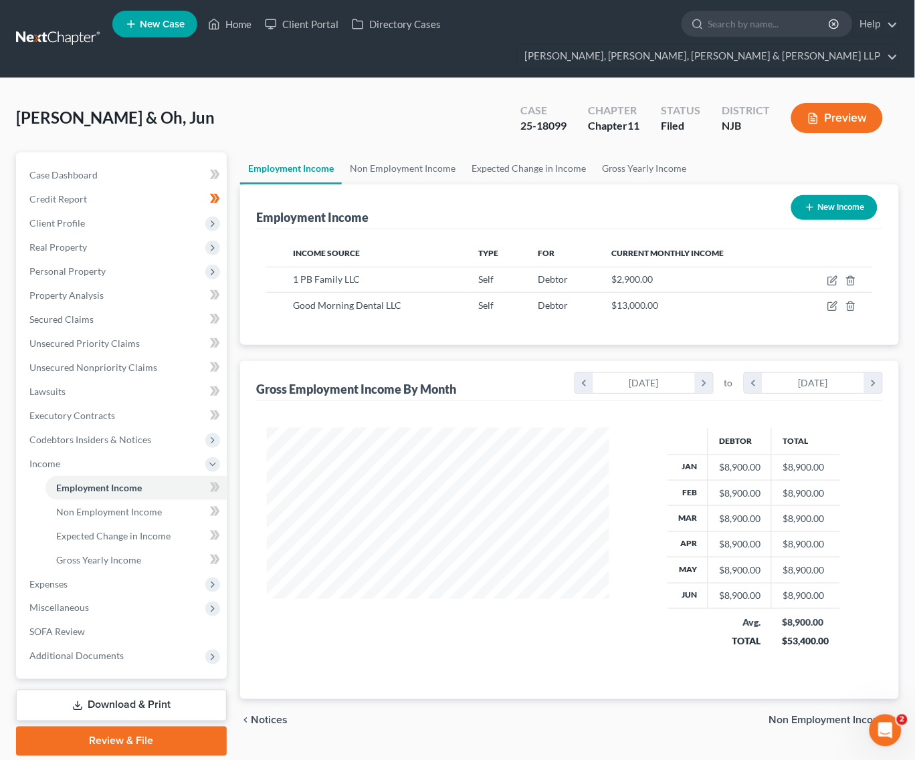
click at [469, 221] on div "Employment Income New Income" at bounding box center [569, 207] width 626 height 45
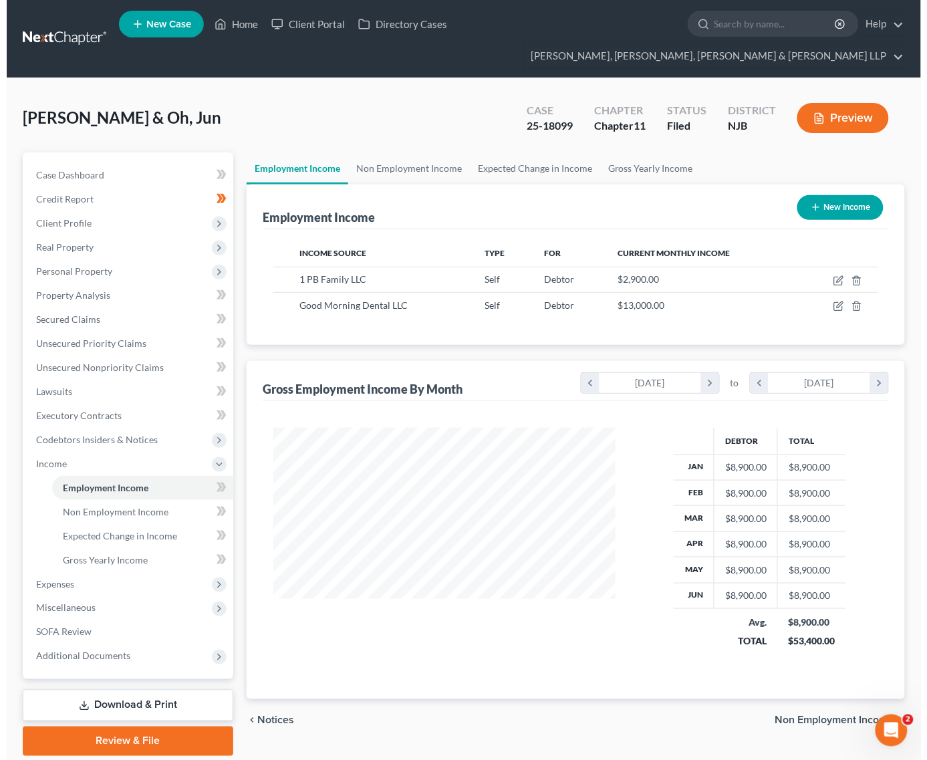
scroll to position [241, 369]
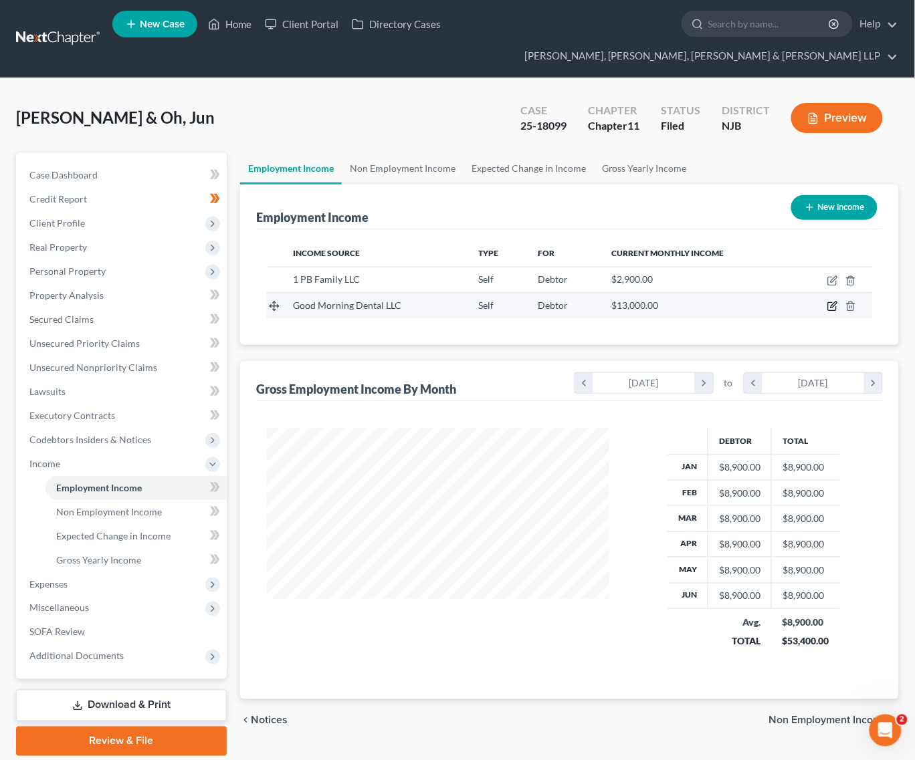
click at [834, 305] on icon "button" at bounding box center [832, 306] width 11 height 11
select select "1"
select select "2"
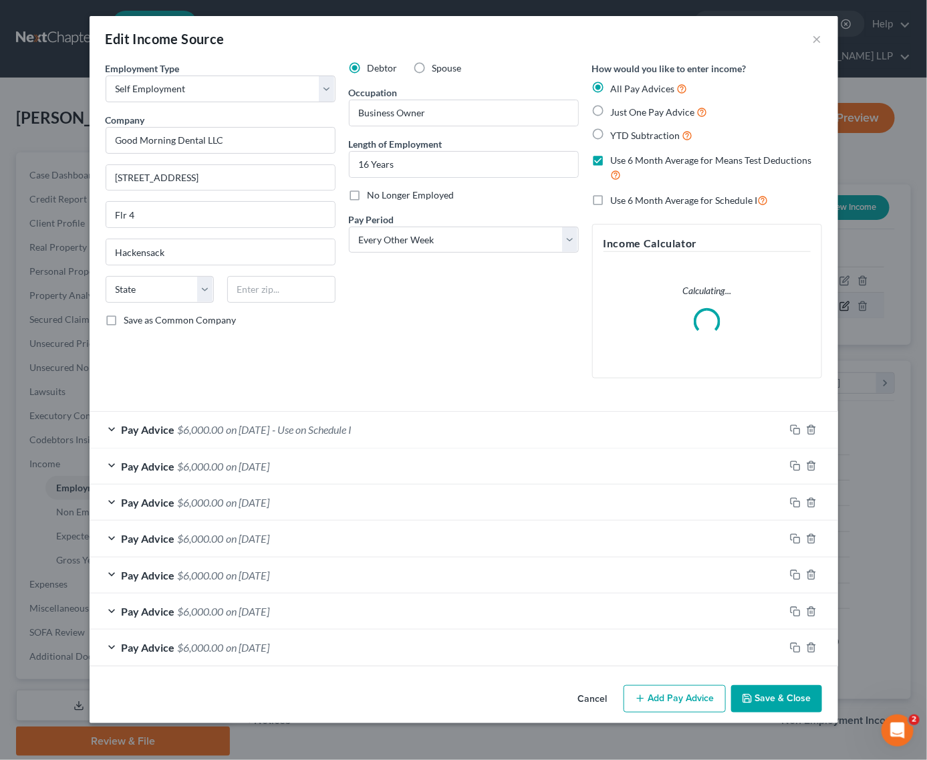
scroll to position [241, 374]
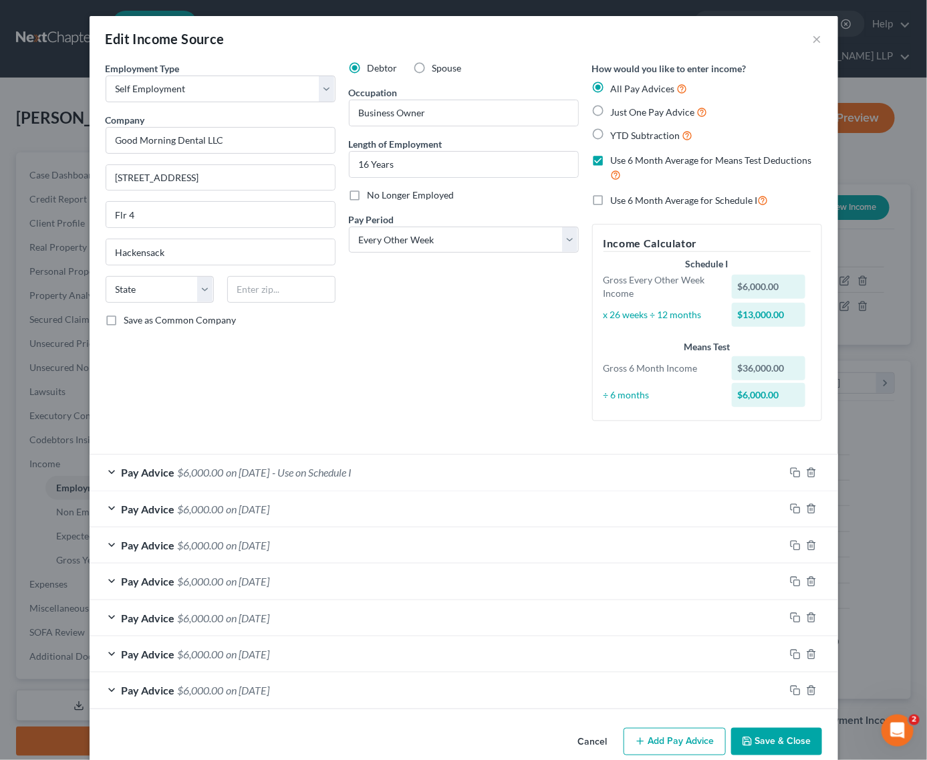
click at [472, 683] on div "Pay Advice $6,000.00 on 01/30/2025" at bounding box center [437, 690] width 695 height 35
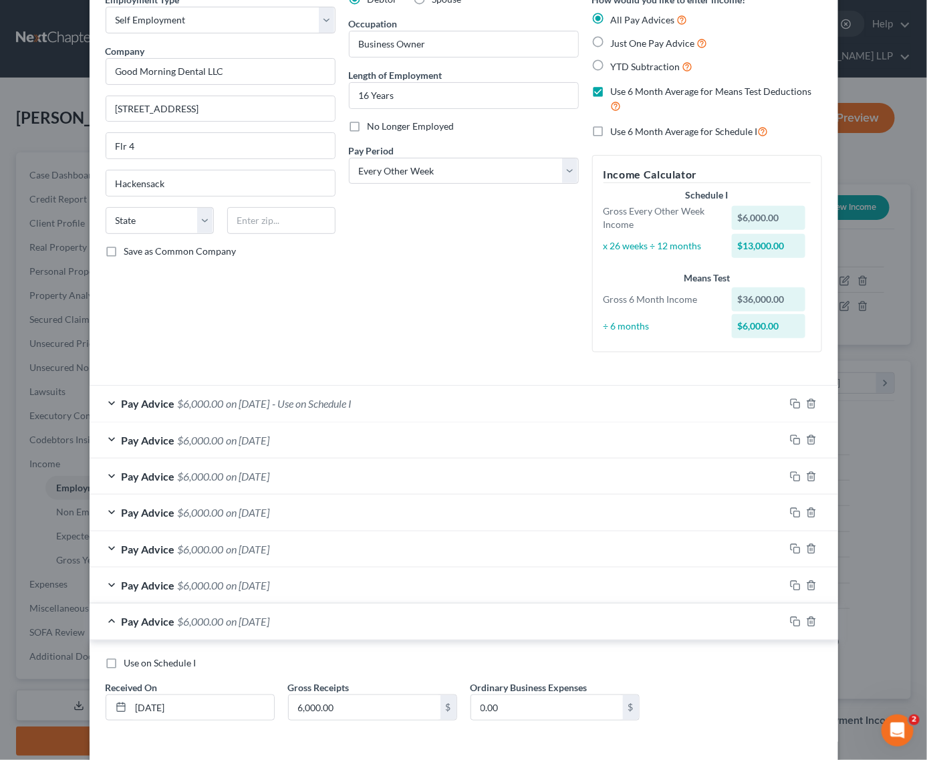
scroll to position [126, 0]
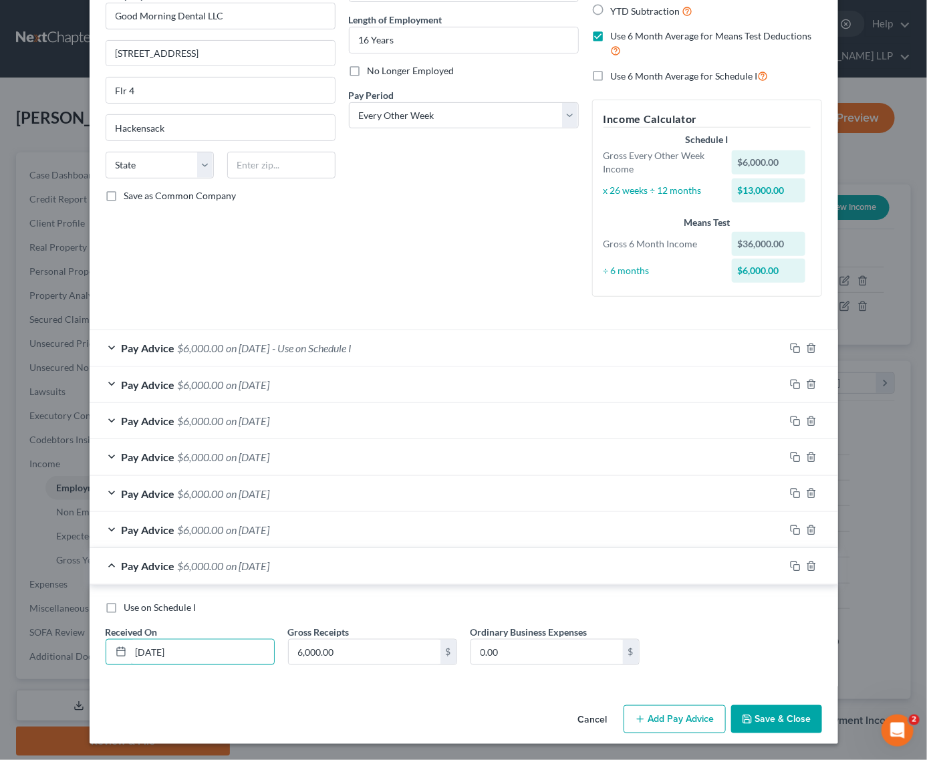
drag, startPoint x: 232, startPoint y: 656, endPoint x: 81, endPoint y: 643, distance: 151.6
click at [82, 644] on div "Edit Income Source × Employment Type * Select Full or Part Time Employment Self…" at bounding box center [463, 380] width 927 height 760
click at [195, 646] on input "02/" at bounding box center [202, 652] width 143 height 25
type input "02/04/2025"
click at [475, 703] on div "Cancel Add Pay Advice Save & Close" at bounding box center [464, 722] width 749 height 44
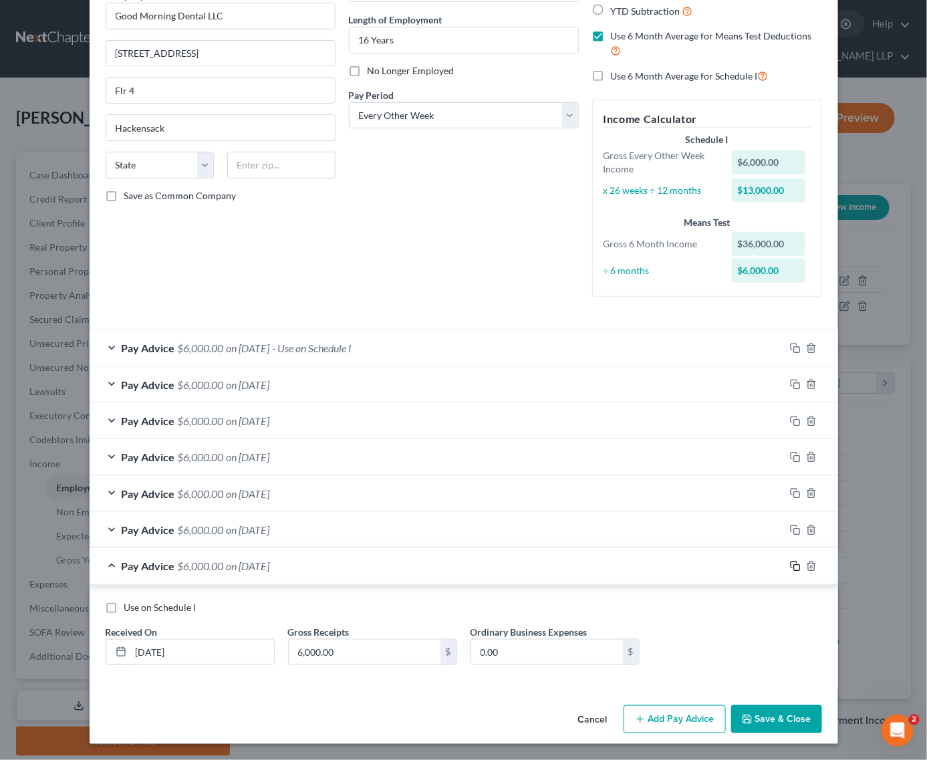
click at [791, 567] on icon "button" at bounding box center [794, 565] width 6 height 6
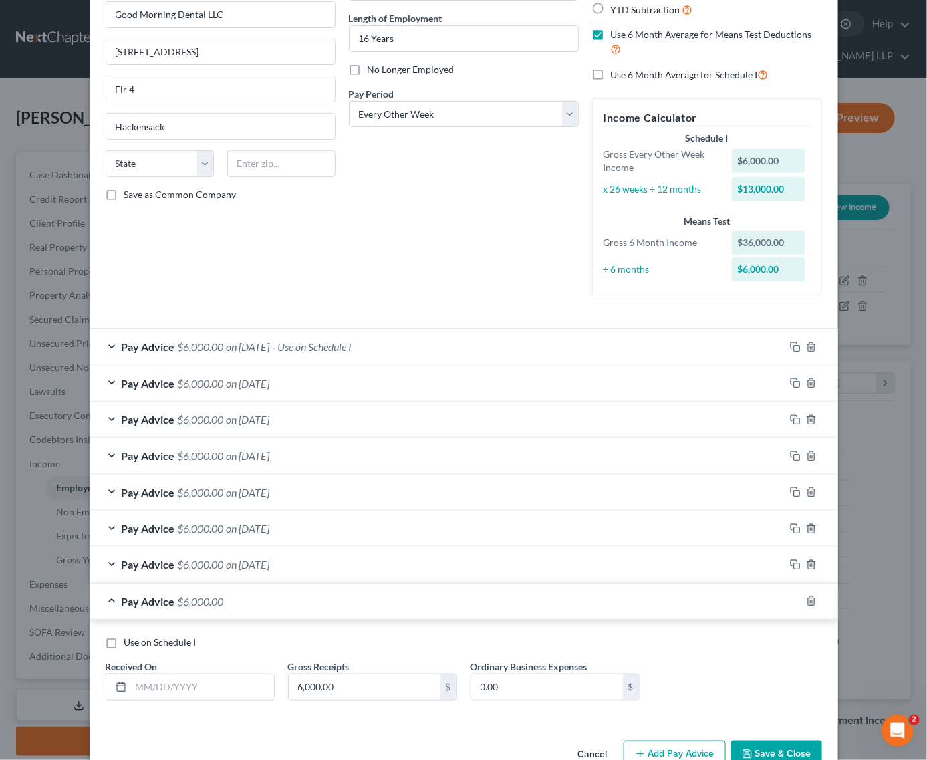
click at [723, 409] on div "Pay Advice $6,000.00 on 05/31/2025" at bounding box center [437, 419] width 695 height 35
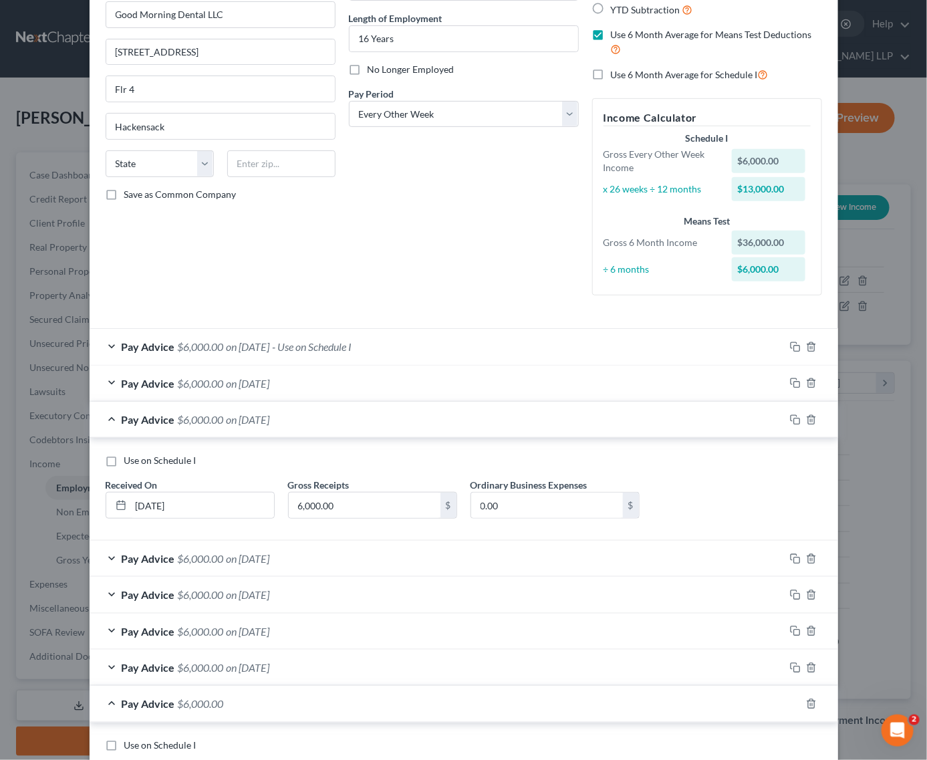
click at [723, 409] on div "Pay Advice $6,000.00 on 05/31/2025" at bounding box center [437, 419] width 695 height 35
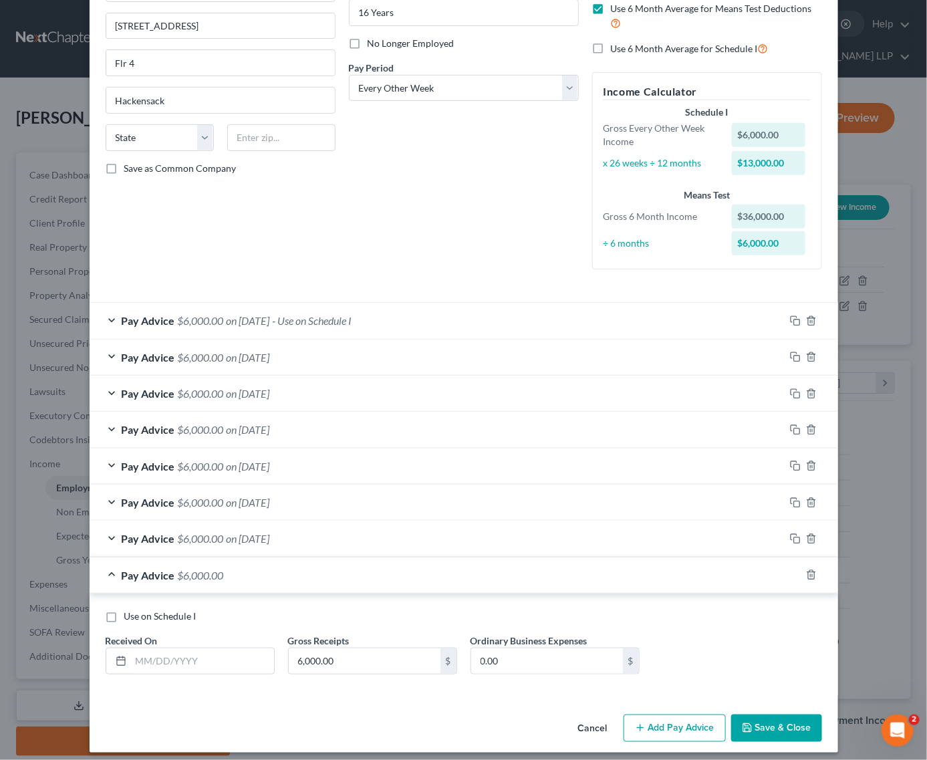
scroll to position [162, 0]
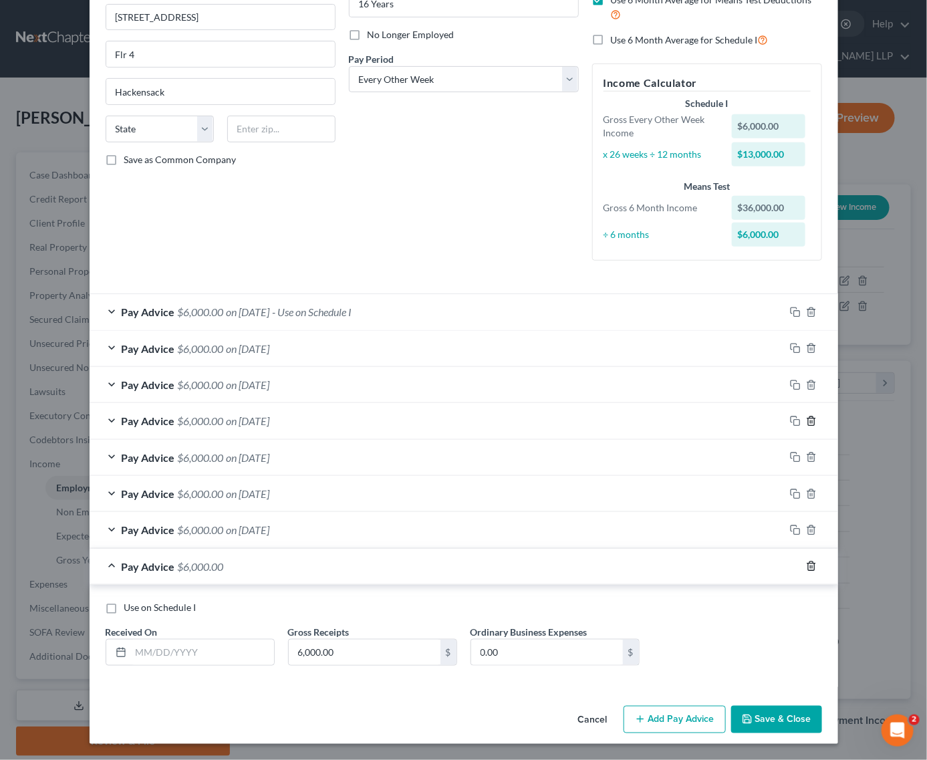
click at [806, 562] on icon "button" at bounding box center [811, 566] width 11 height 11
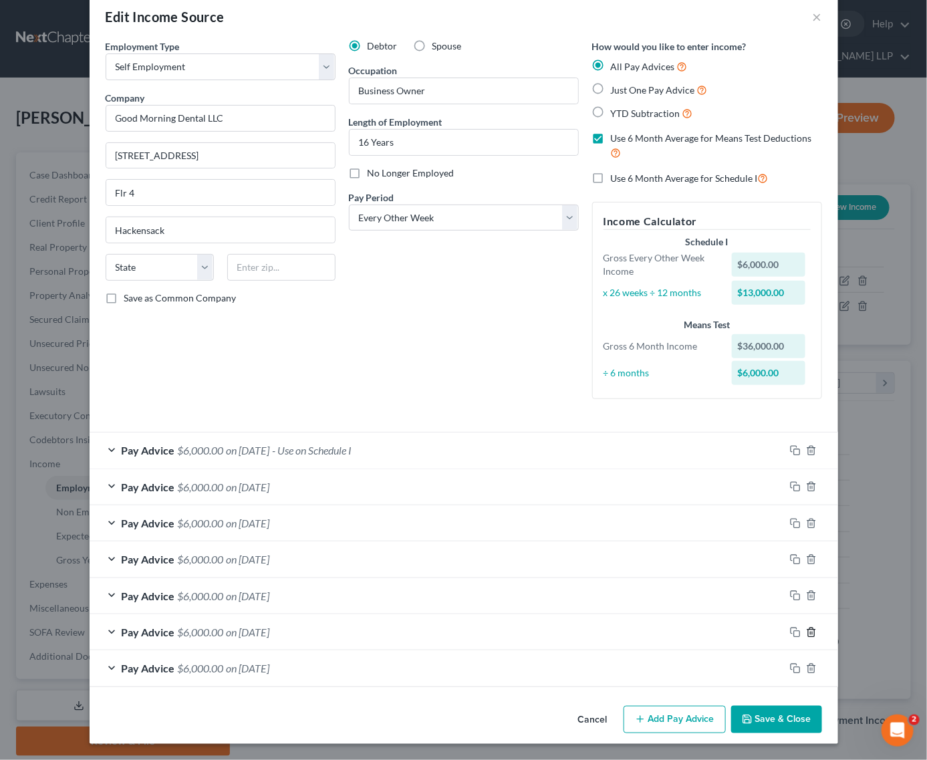
drag, startPoint x: 806, startPoint y: 628, endPoint x: 804, endPoint y: 622, distance: 7.0
click at [806, 628] on icon "button" at bounding box center [811, 632] width 11 height 11
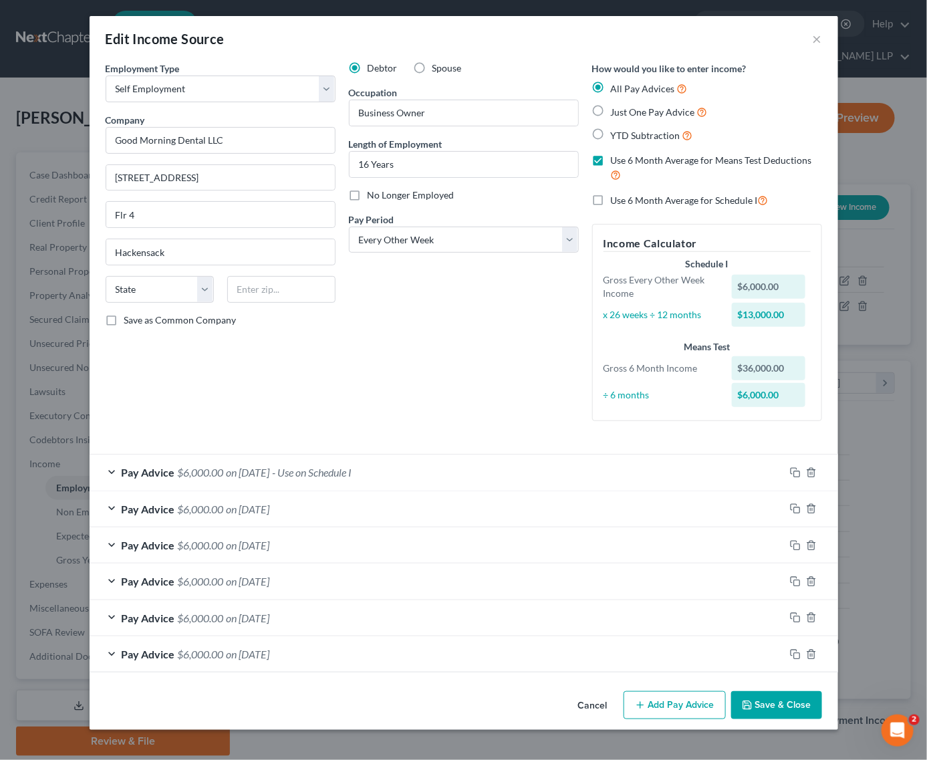
scroll to position [0, 0]
click at [808, 622] on icon "button" at bounding box center [811, 618] width 6 height 9
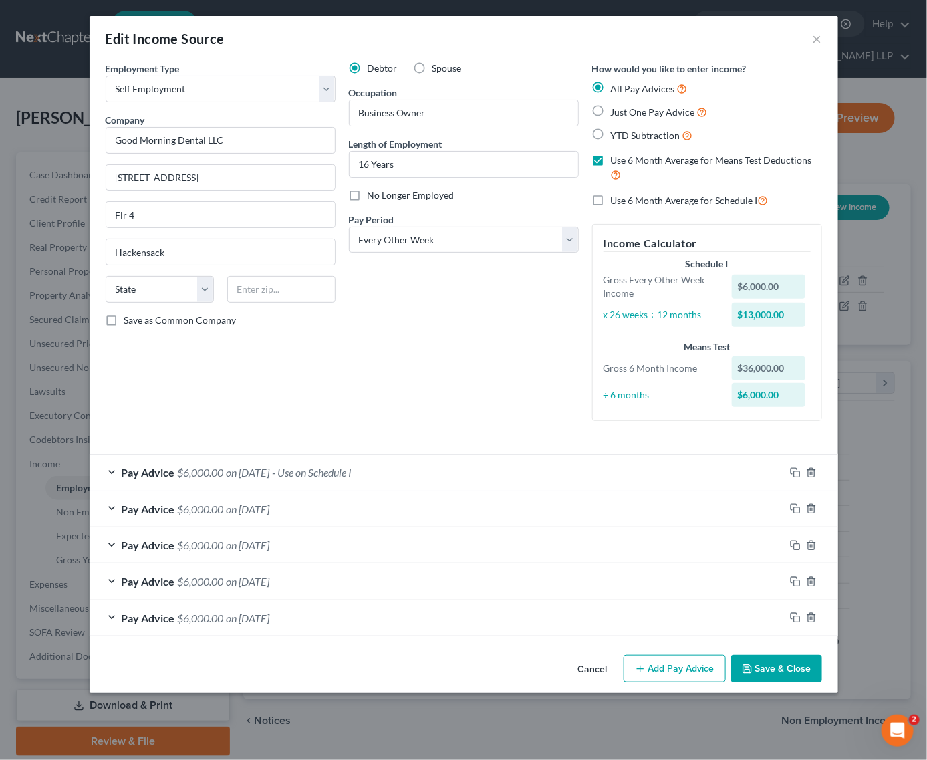
click at [329, 584] on div "Pay Advice $6,000.00 on 04/30/2025" at bounding box center [437, 581] width 695 height 35
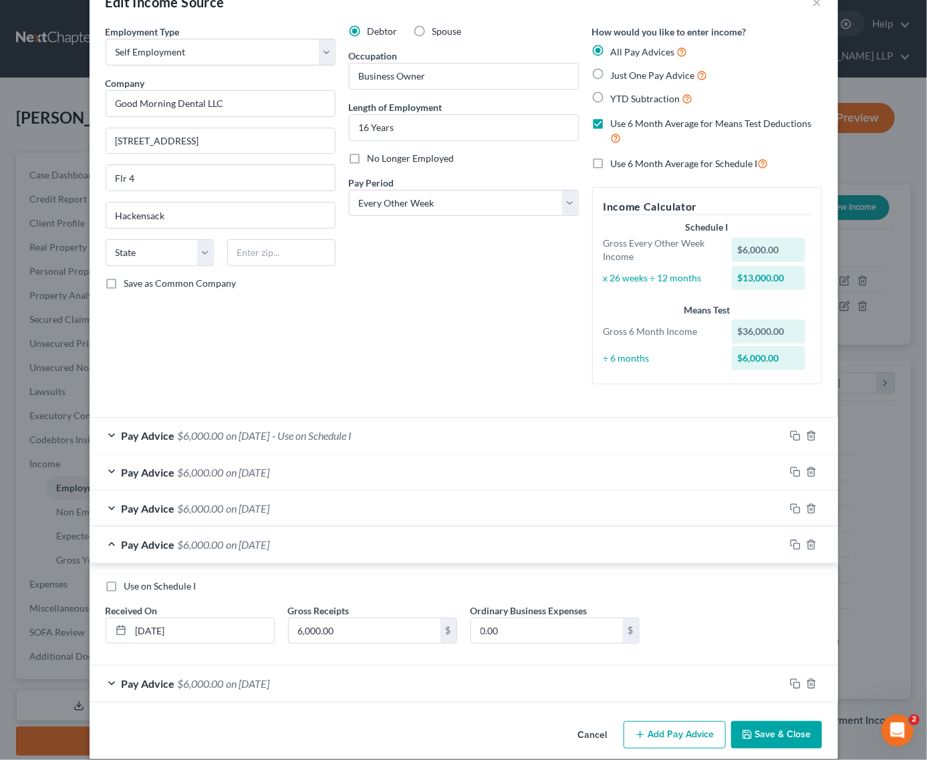
scroll to position [54, 0]
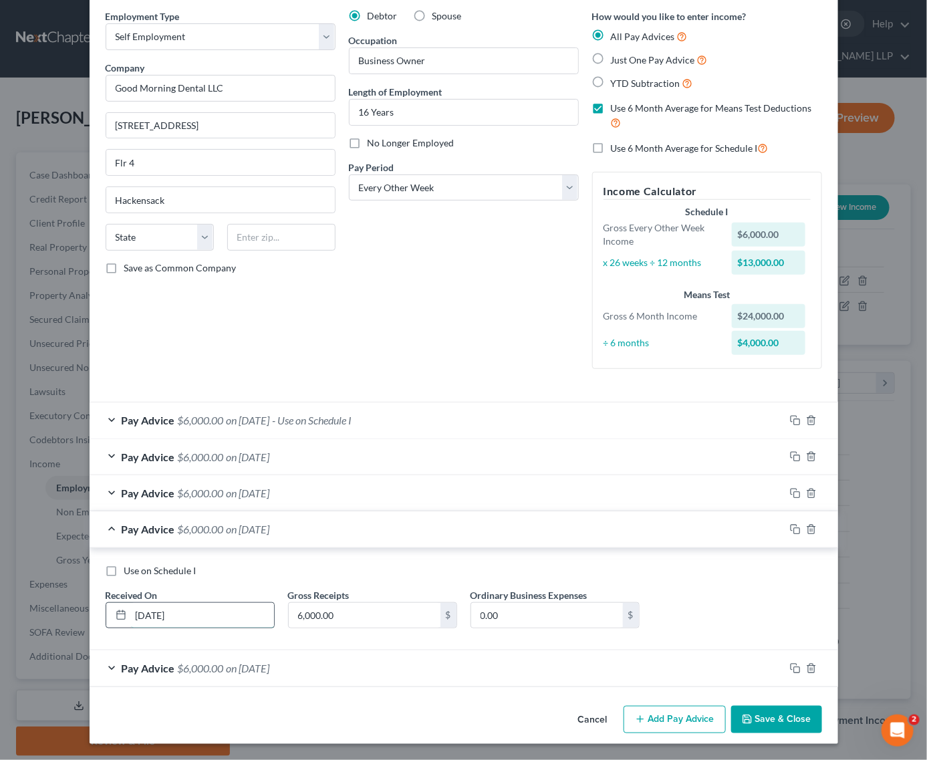
drag, startPoint x: 225, startPoint y: 616, endPoint x: 178, endPoint y: 615, distance: 47.5
click at [182, 617] on input "04/30/2025" at bounding box center [202, 615] width 143 height 25
click at [146, 606] on input "04/30/2025" at bounding box center [202, 615] width 143 height 25
type input "04/14/2025"
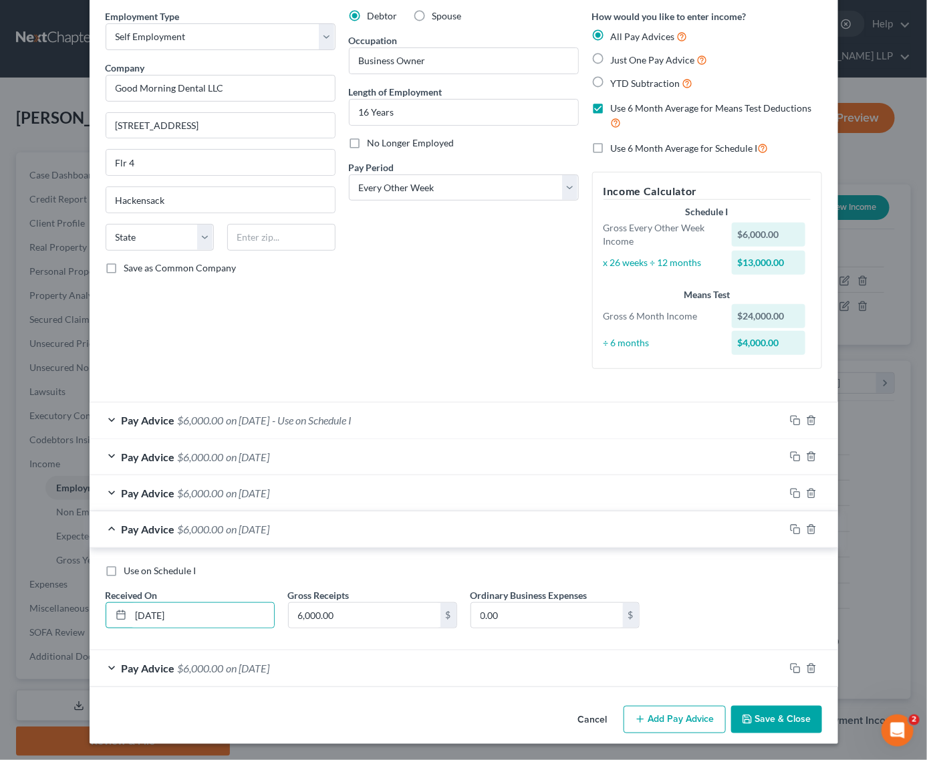
click at [428, 584] on div "Use on Schedule I Received On * 04/14/2025 Gross Receipts 6,000.00 $ Ordinary B…" at bounding box center [464, 602] width 730 height 76
click at [298, 503] on div "Pay Advice $6,000.00 on 05/31/2025" at bounding box center [437, 492] width 695 height 35
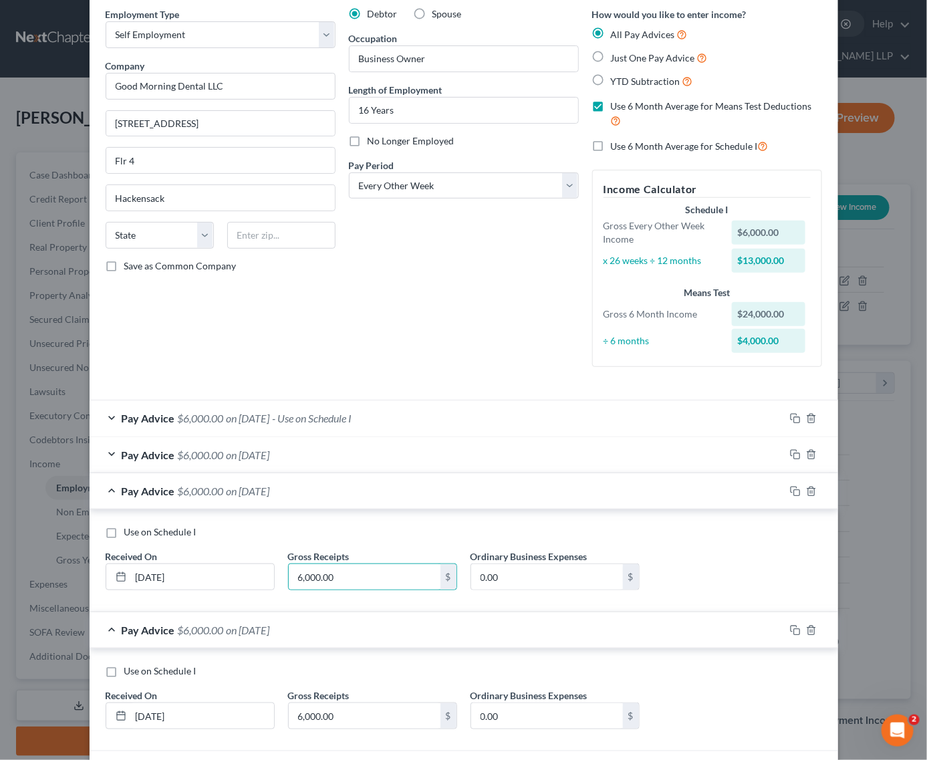
click at [235, 560] on div "Received On * 05/31/2025" at bounding box center [190, 570] width 183 height 41
click at [233, 569] on input "05/31/2025" at bounding box center [202, 576] width 143 height 25
click at [158, 577] on input "05/31/2025" at bounding box center [202, 576] width 143 height 25
type input "05/12/2025"
click at [416, 520] on div "Use on Schedule I Received On * 05/12/2025 Gross Receipts 6,000.00 $ Ordinary B…" at bounding box center [464, 560] width 749 height 103
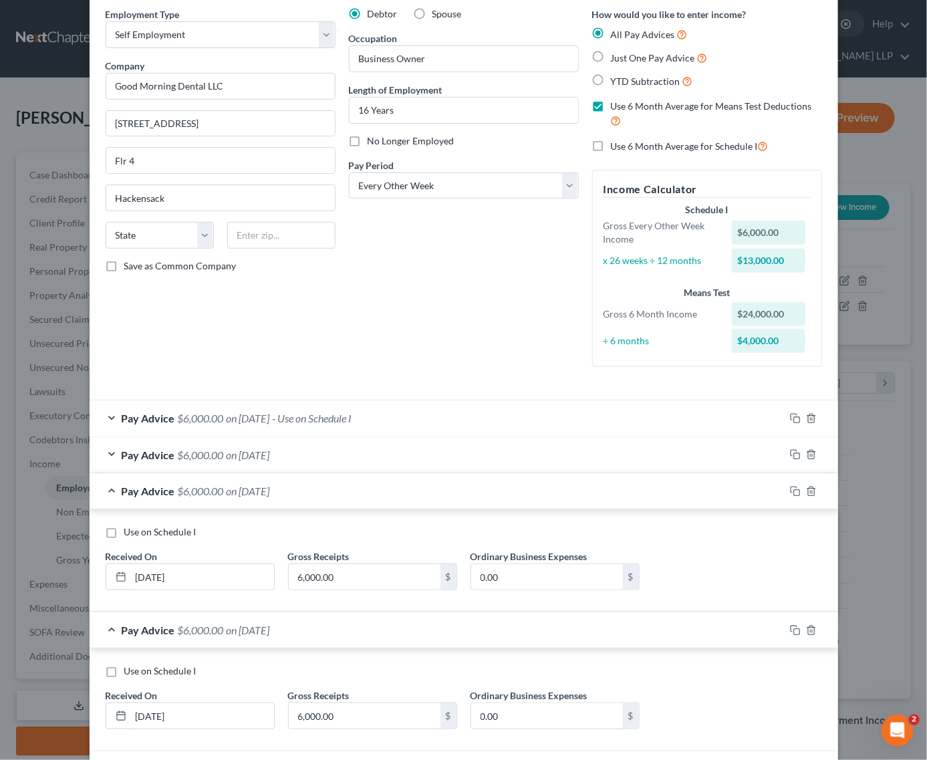
click at [416, 497] on div "Pay Advice $6,000.00 on 05/12/2025" at bounding box center [437, 490] width 695 height 35
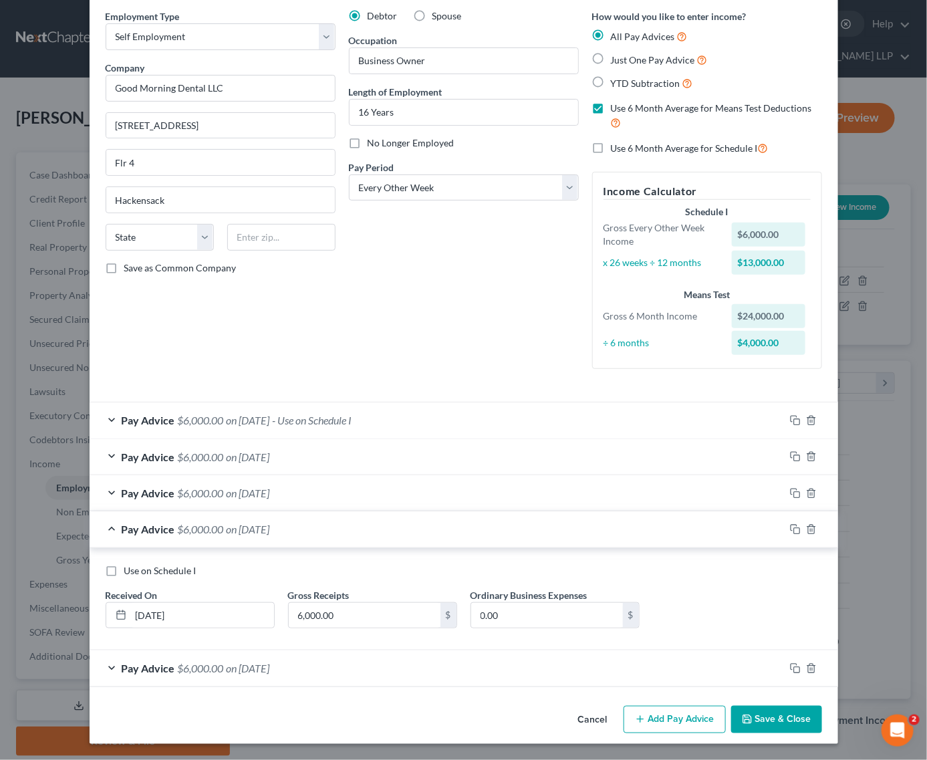
click at [403, 523] on div "Pay Advice $6,000.00 on 04/14/2025" at bounding box center [437, 528] width 695 height 35
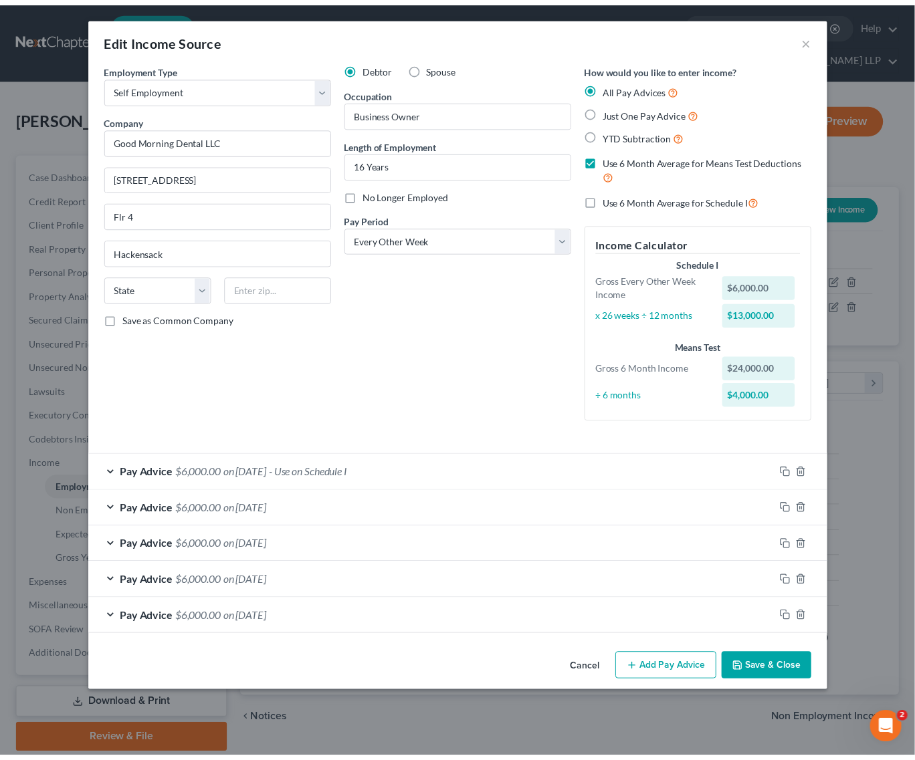
scroll to position [0, 0]
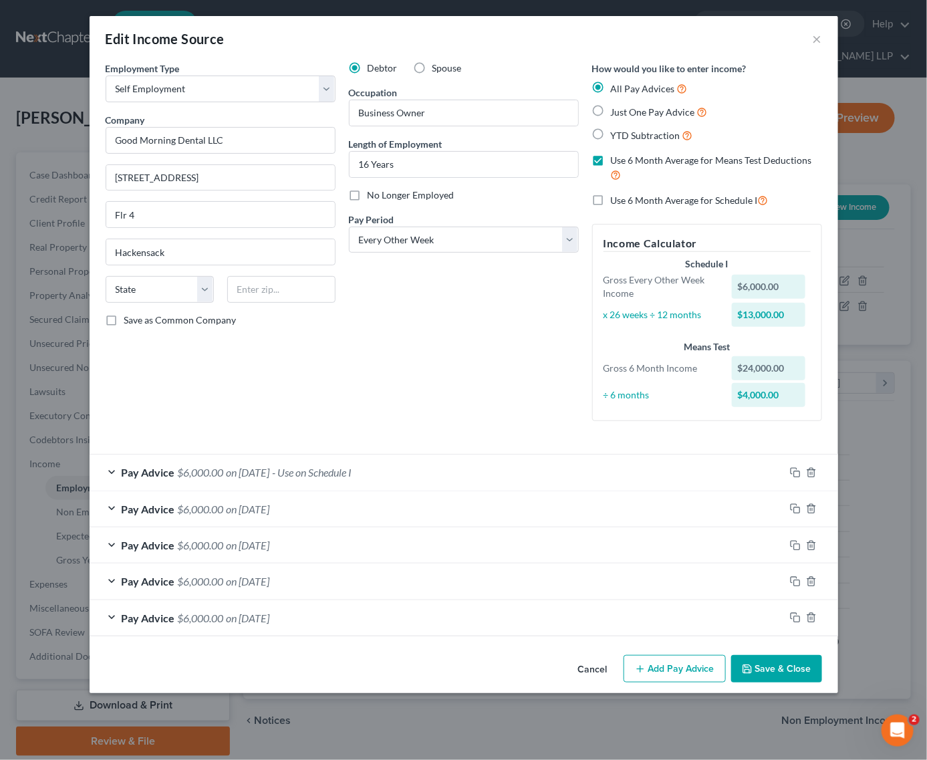
click at [403, 517] on div "Pay Advice $6,000.00 on 06/30/2025" at bounding box center [437, 508] width 695 height 35
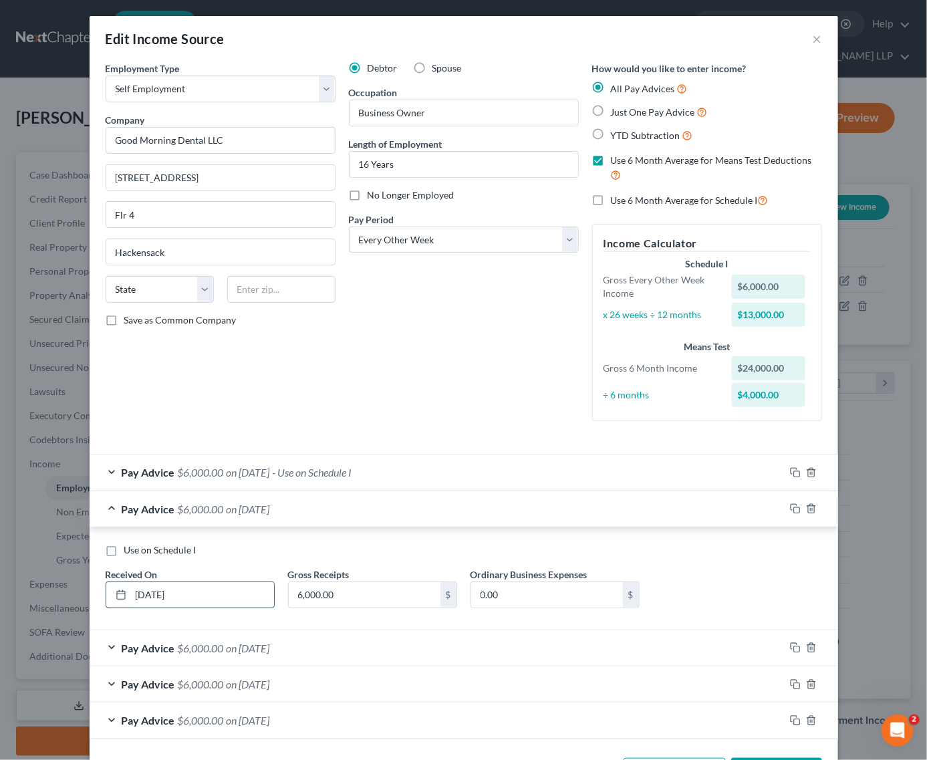
click at [131, 590] on input "06/30/2025" at bounding box center [202, 594] width 143 height 25
click at [151, 587] on input "05/30/2025" at bounding box center [202, 594] width 143 height 25
type input "05/20/2025"
drag, startPoint x: 747, startPoint y: 588, endPoint x: 726, endPoint y: 566, distance: 30.8
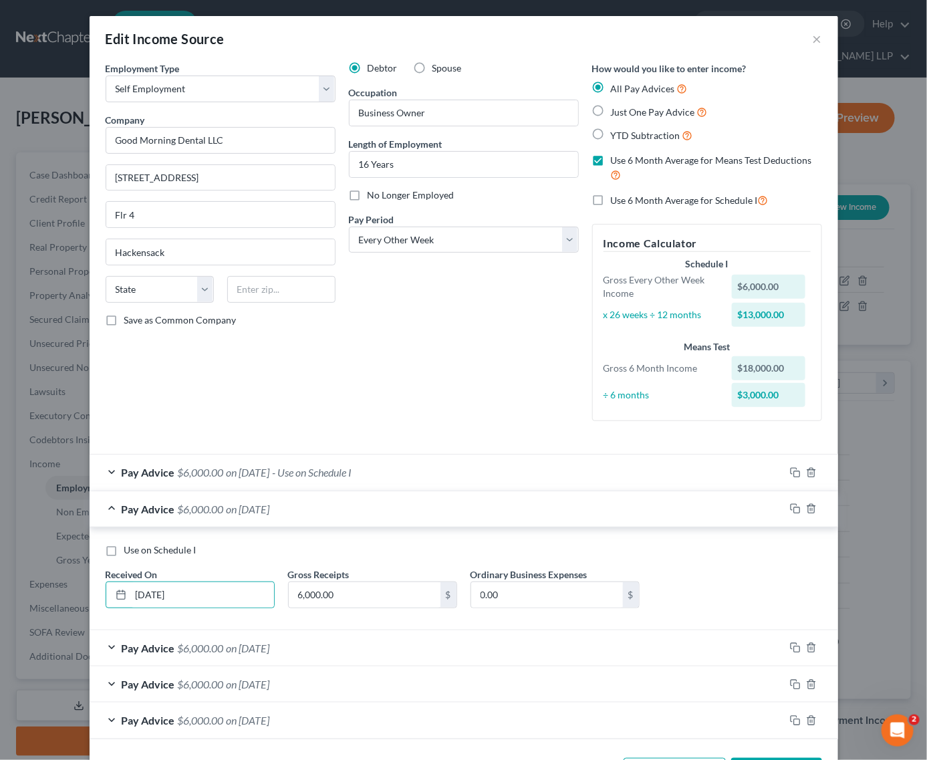
click at [746, 588] on div "Use on Schedule I Received On * 05/20/2025 Gross Receipts 6,000.00 $ Ordinary B…" at bounding box center [464, 582] width 730 height 76
click at [649, 529] on div "Use on Schedule I Received On * 05/20/2025 Gross Receipts 6,000.00 $ Ordinary B…" at bounding box center [464, 578] width 749 height 103
click at [646, 525] on div "Pay Advice $6,000.00 on 05/20/2025" at bounding box center [437, 508] width 695 height 35
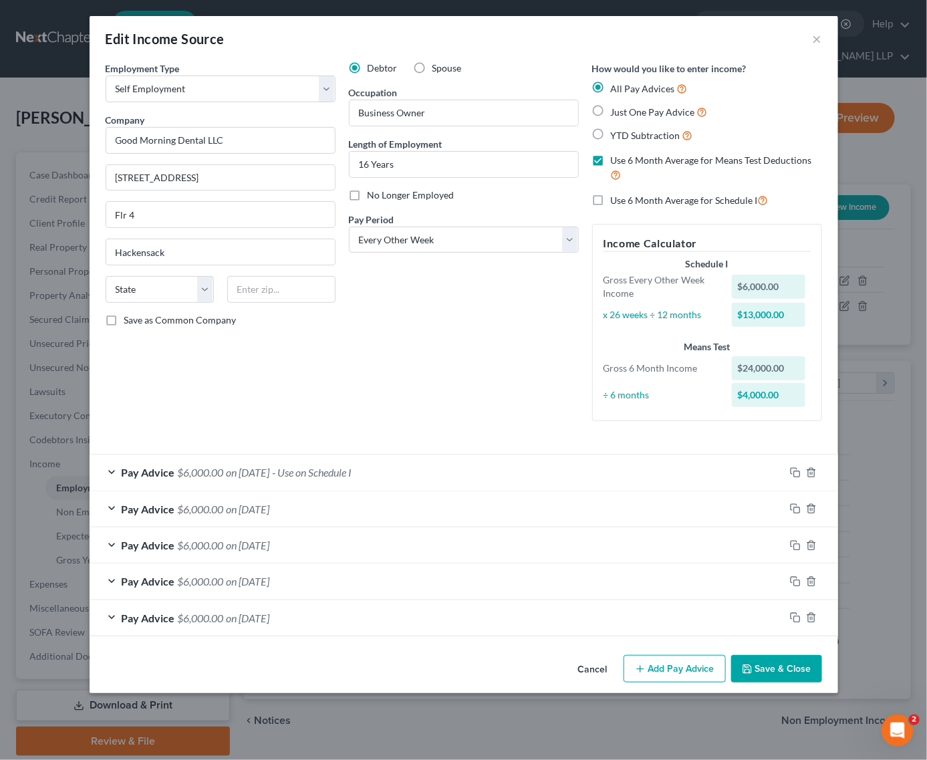
click at [425, 473] on div "Pay Advice $6,000.00 on 07/30/2025 - Use on Schedule I" at bounding box center [437, 472] width 695 height 35
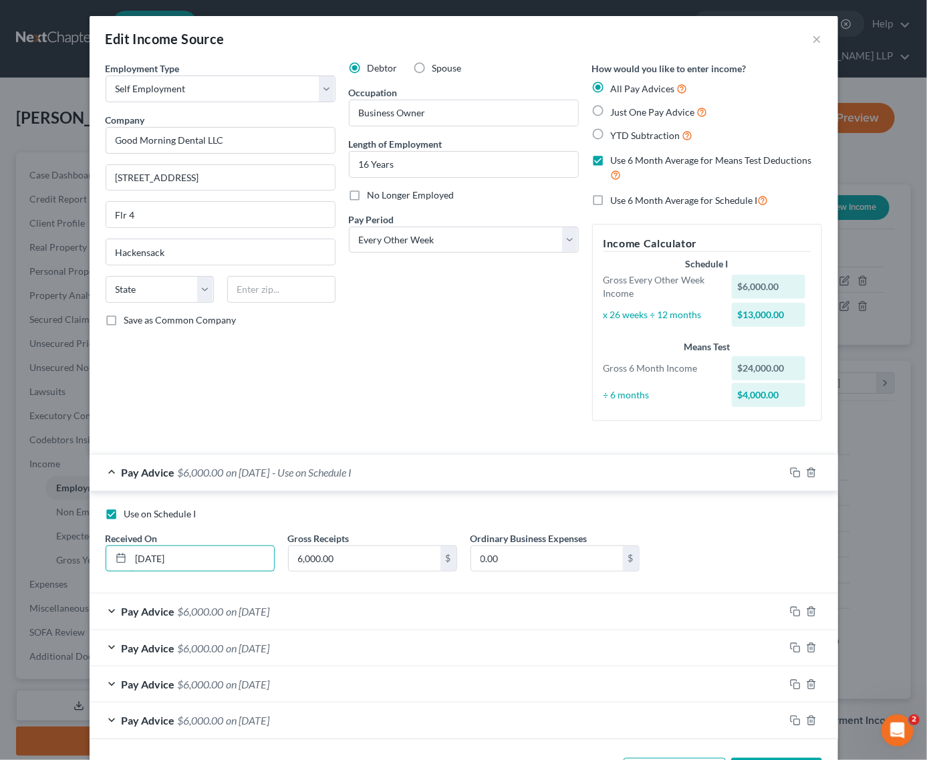
drag, startPoint x: 254, startPoint y: 566, endPoint x: 95, endPoint y: 558, distance: 159.3
click at [99, 558] on div "Received On * 07/30/2025" at bounding box center [190, 551] width 183 height 41
type input "07/13/2025"
click at [655, 532] on div "Use on Schedule I Received On * 07/13/2025 Gross Receipts 6,000.00 $ Ordinary B…" at bounding box center [464, 545] width 730 height 76
click at [602, 468] on div "Pay Advice $6,000.00 on 07/13/2025 - Use on Schedule I" at bounding box center [437, 472] width 695 height 35
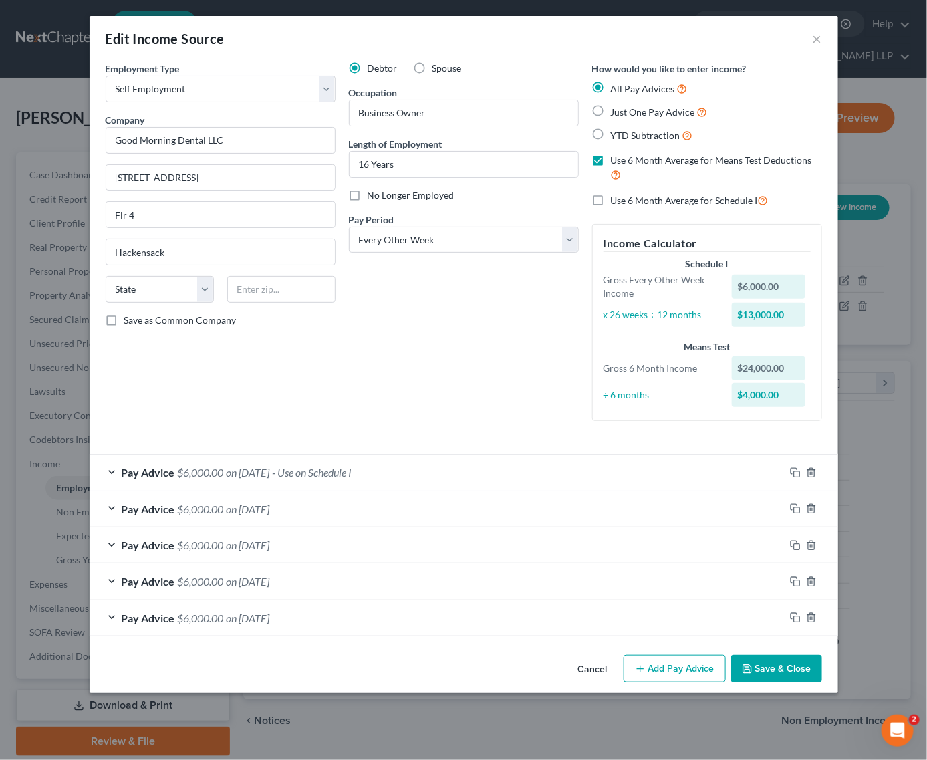
click at [754, 669] on button "Save & Close" at bounding box center [776, 669] width 91 height 28
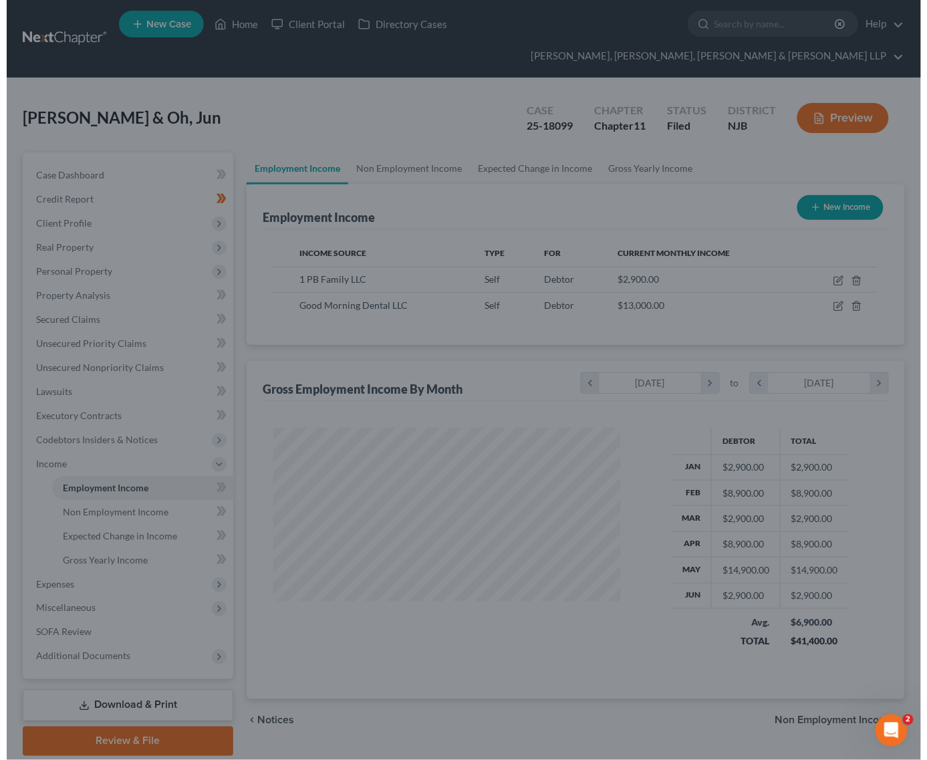
scroll to position [668286, 668157]
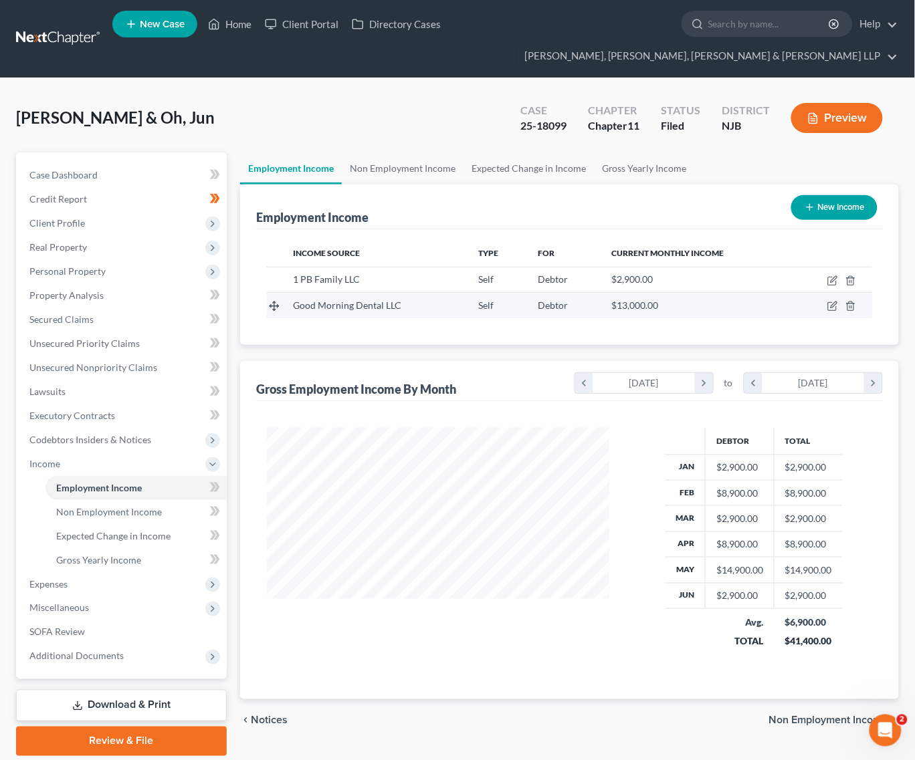
click at [824, 302] on td at bounding box center [832, 305] width 80 height 25
click at [826, 302] on td at bounding box center [832, 305] width 80 height 25
click at [832, 306] on icon "button" at bounding box center [833, 305] width 6 height 6
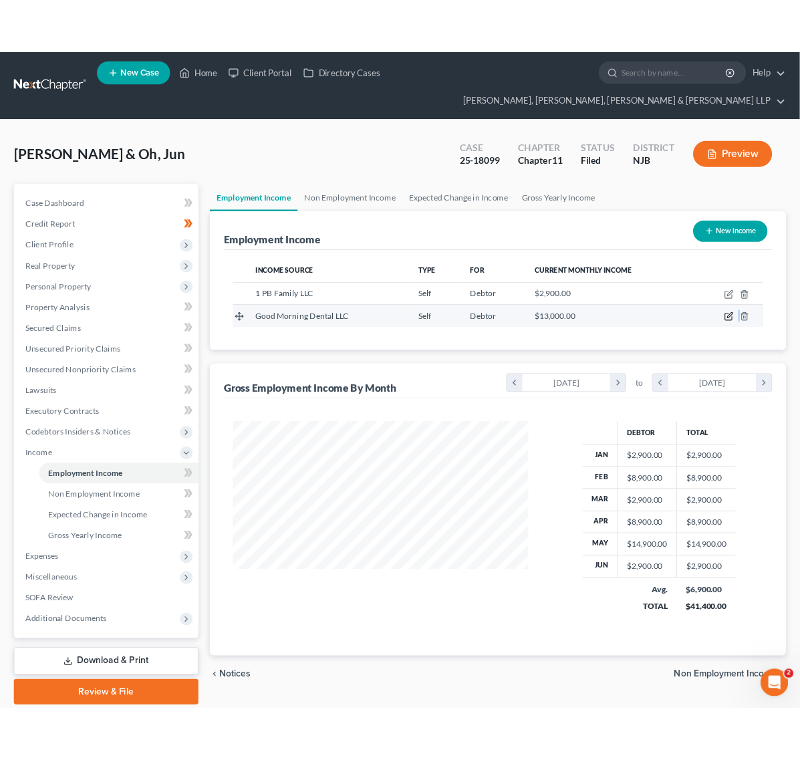
scroll to position [241, 374]
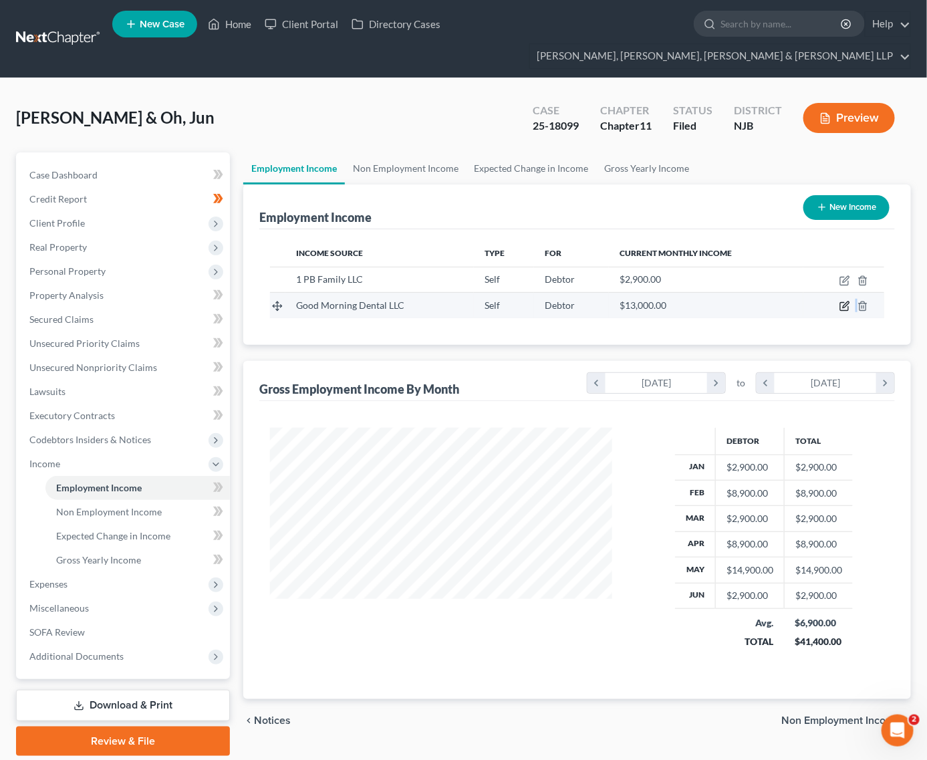
select select "1"
select select "2"
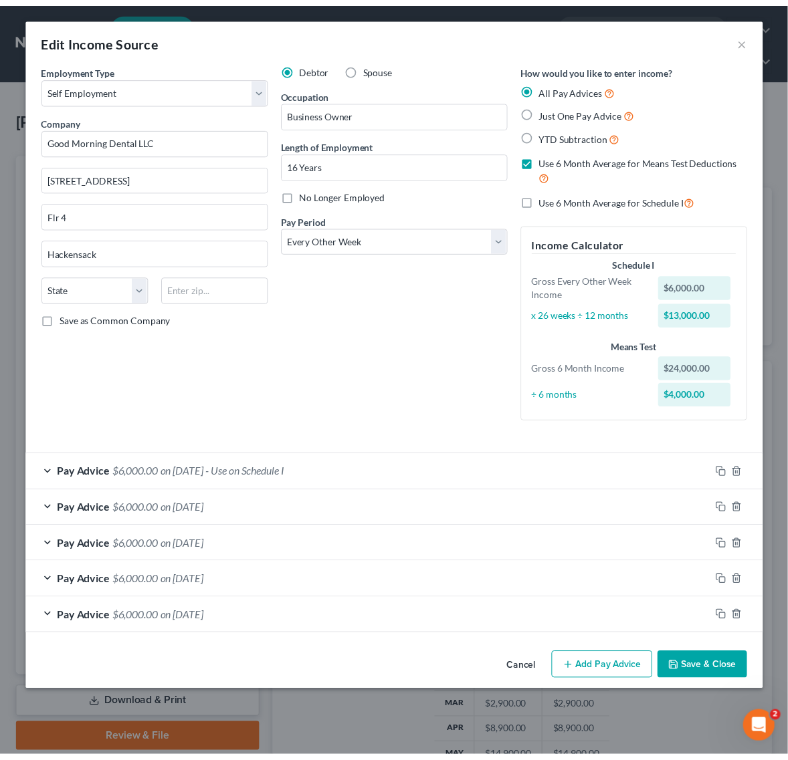
scroll to position [227, 481]
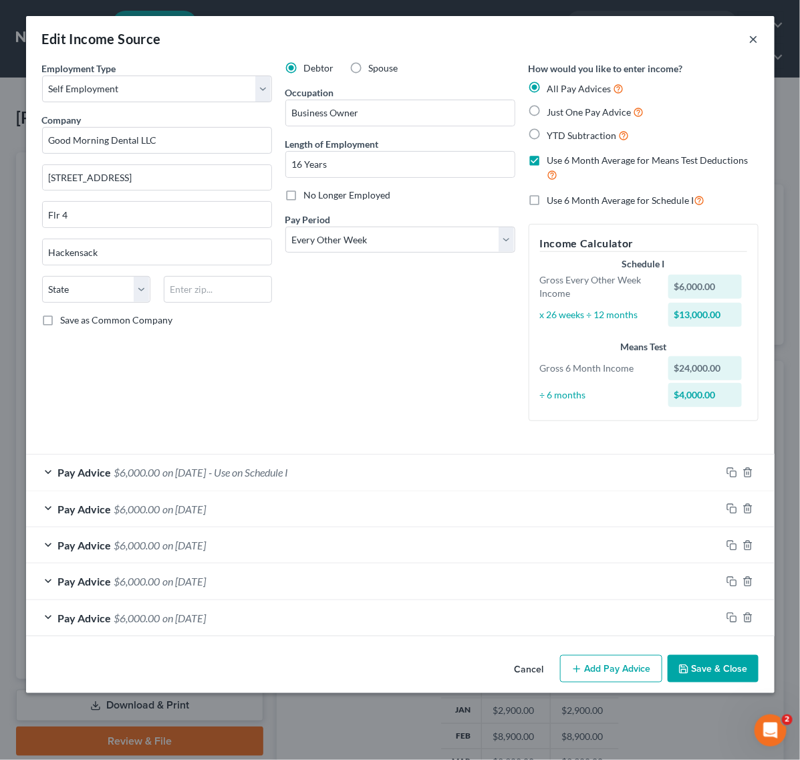
click at [749, 39] on button "×" at bounding box center [753, 39] width 9 height 16
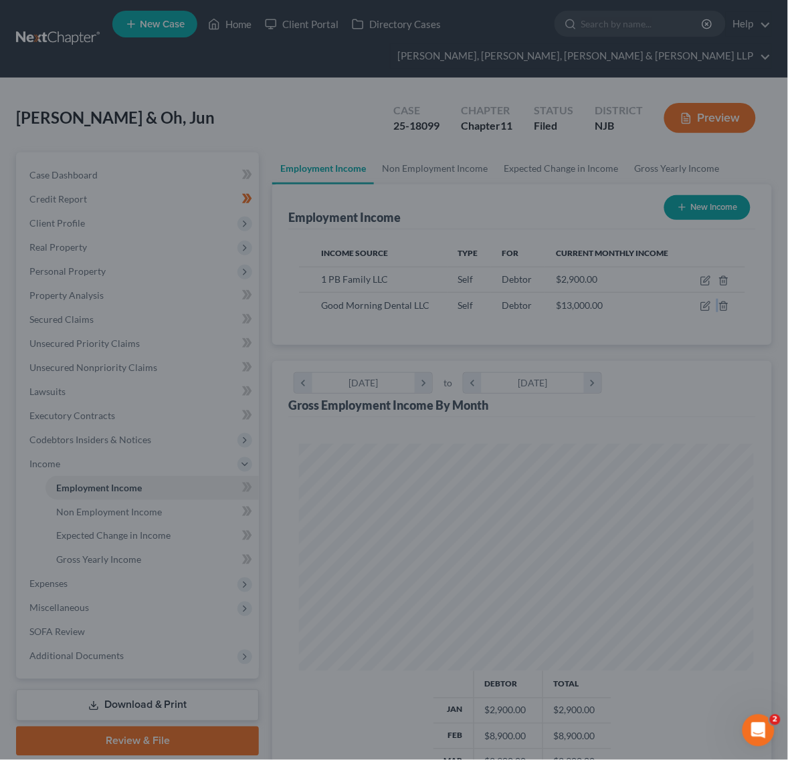
scroll to position [668304, 668053]
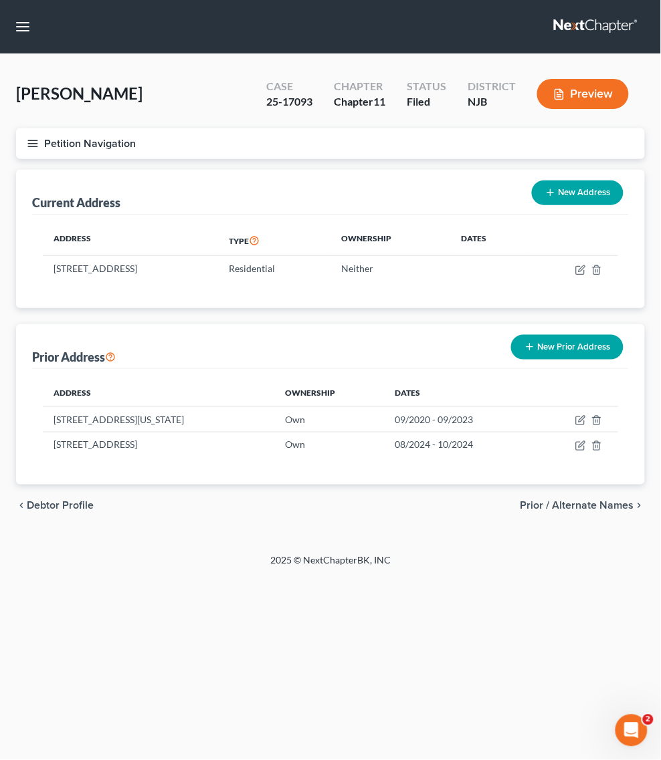
drag, startPoint x: 213, startPoint y: 35, endPoint x: 197, endPoint y: 15, distance: 25.8
click at [213, 70] on div "[PERSON_NAME] Upgraded Case 25-17093 Chapter Chapter 11 Status [GEOGRAPHIC_DATA…" at bounding box center [330, 99] width 628 height 58
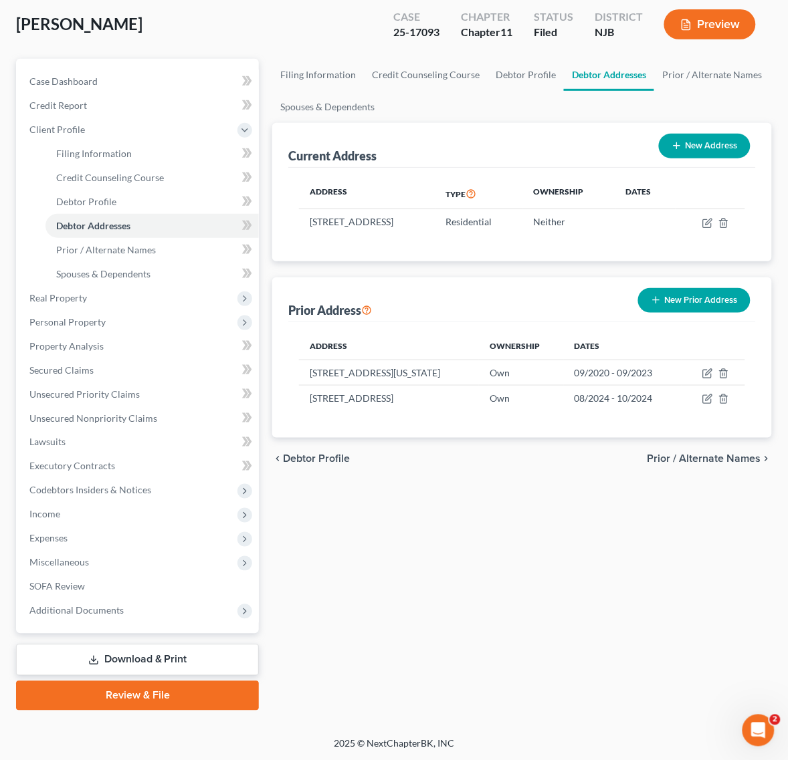
scroll to position [68, 0]
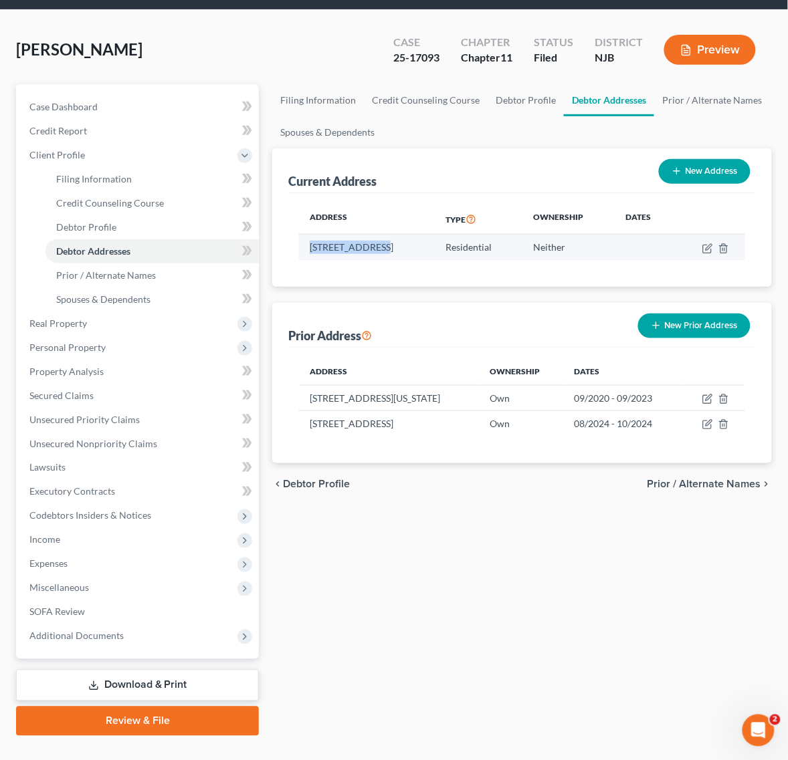
drag, startPoint x: 306, startPoint y: 242, endPoint x: 382, endPoint y: 251, distance: 76.8
click at [382, 251] on td "[STREET_ADDRESS]" at bounding box center [367, 247] width 136 height 25
copy td "[STREET_ADDRESS]"
click at [420, 241] on td "[STREET_ADDRESS]" at bounding box center [367, 247] width 136 height 25
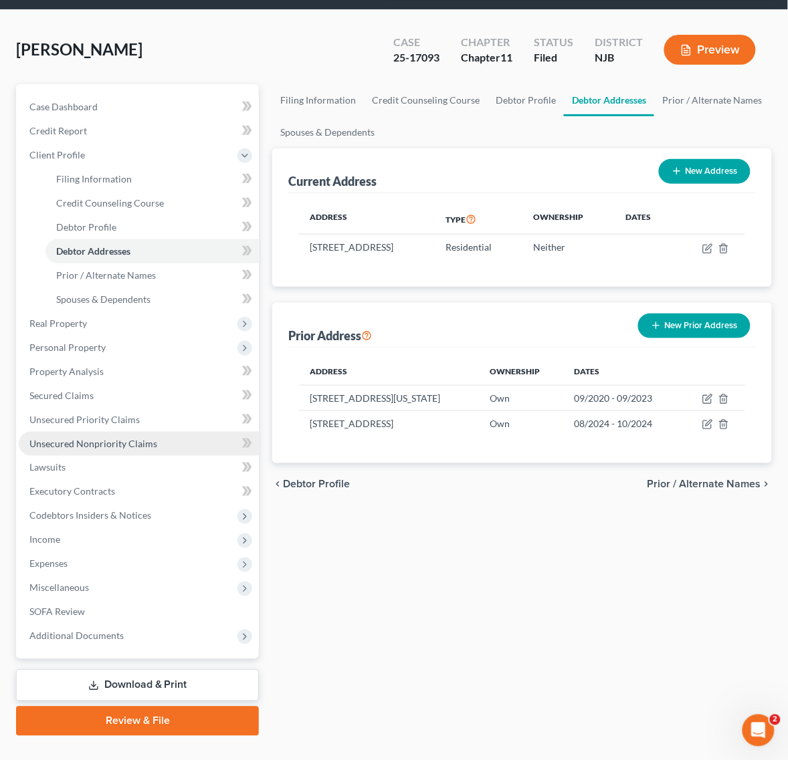
copy td "[GEOGRAPHIC_DATA]"
